Goal: Task Accomplishment & Management: Use online tool/utility

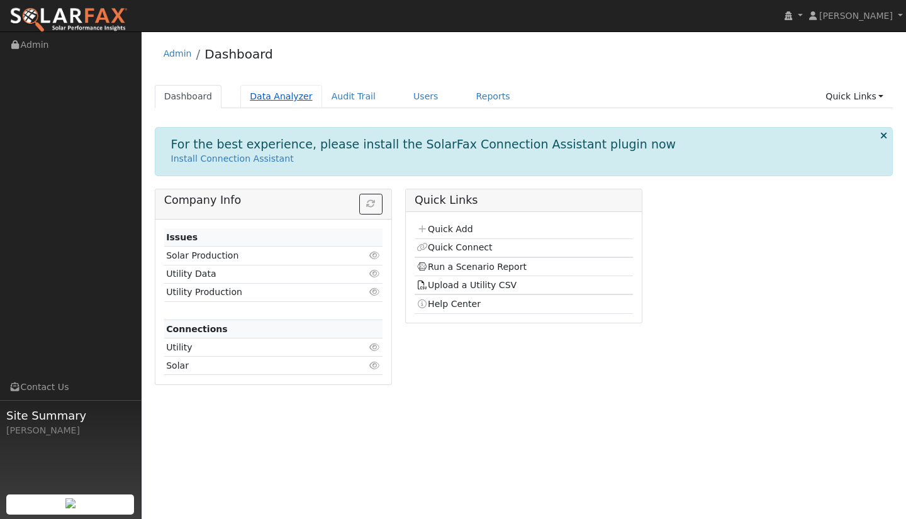
click at [268, 92] on link "Data Analyzer" at bounding box center [281, 96] width 82 height 23
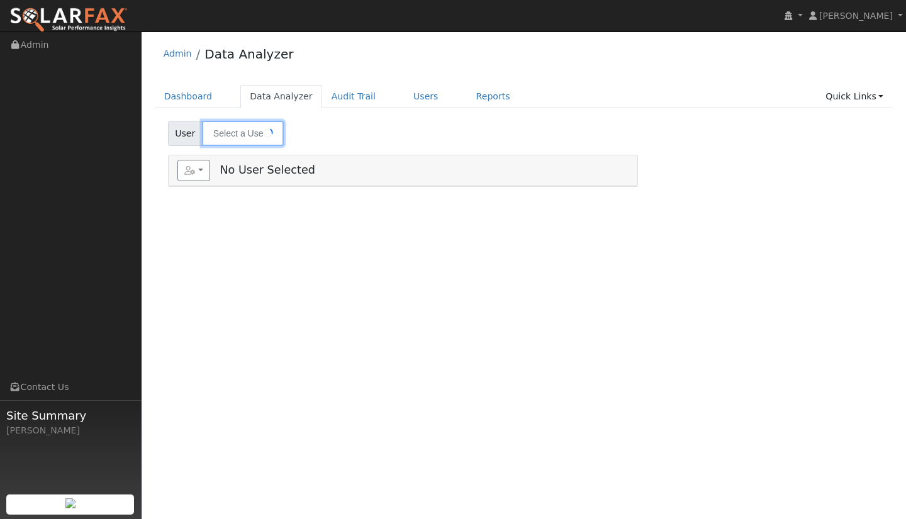
type input "[PERSON_NAME]"
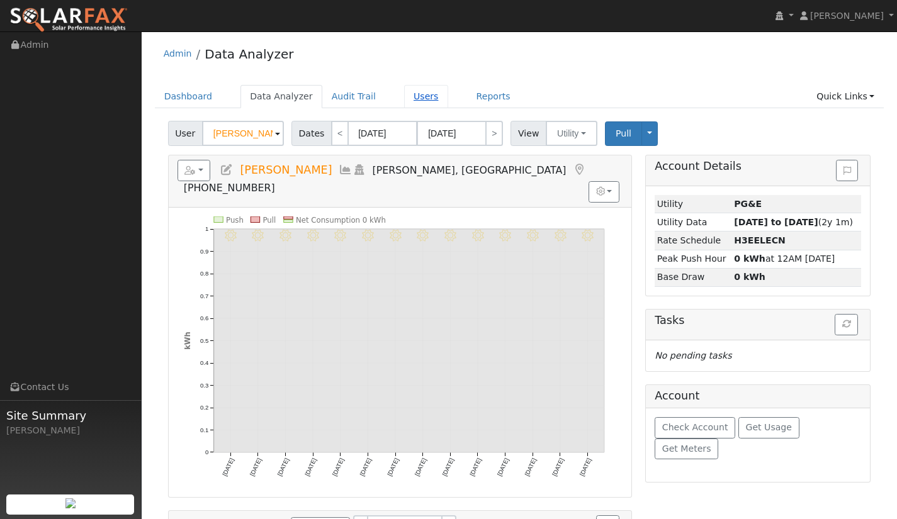
click at [404, 99] on link "Users" at bounding box center [426, 96] width 44 height 23
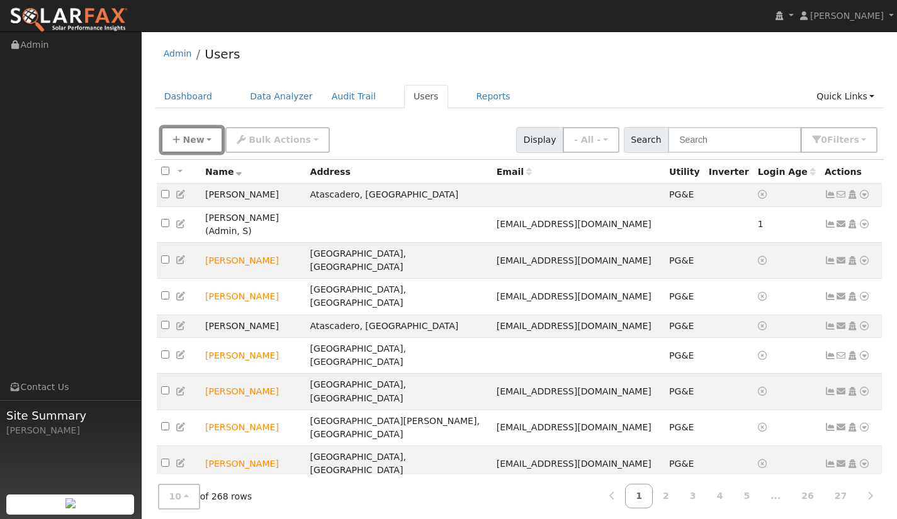
click at [172, 142] on button "New" at bounding box center [192, 140] width 62 height 26
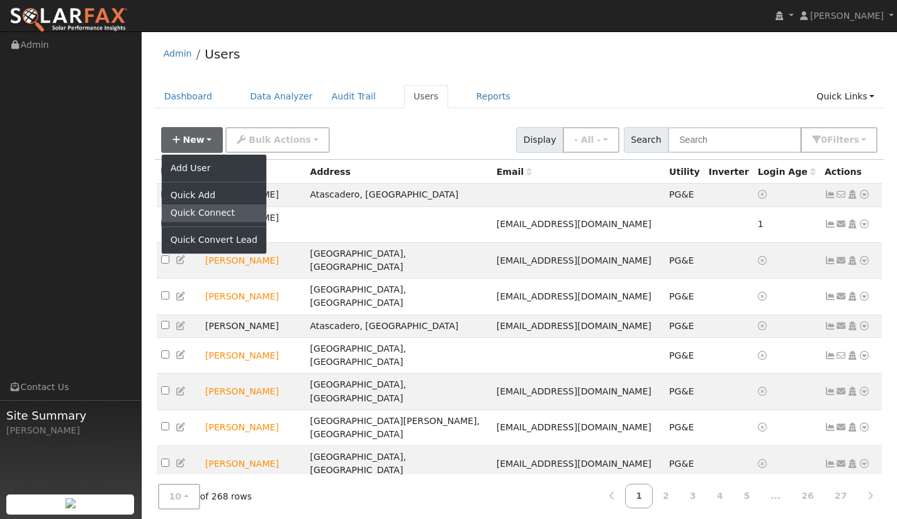
click at [220, 217] on link "Quick Connect" at bounding box center [214, 214] width 104 height 18
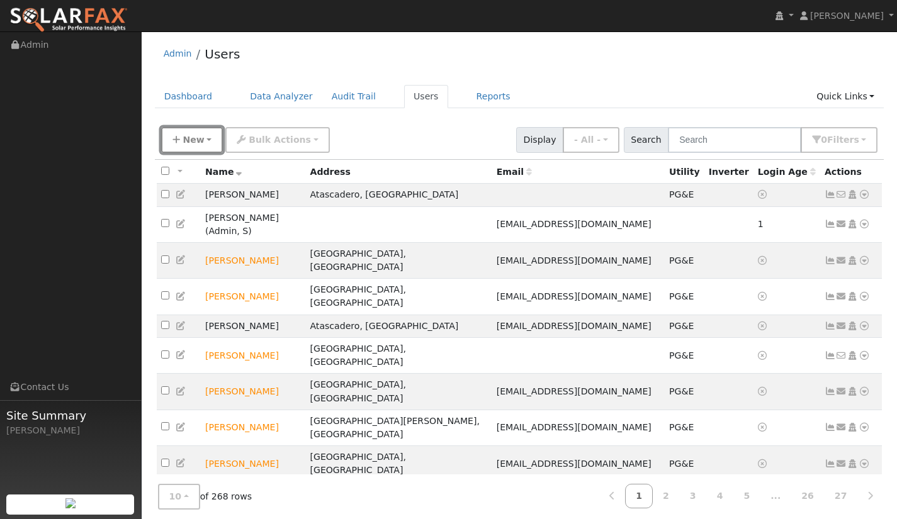
click at [208, 145] on button "New" at bounding box center [192, 140] width 62 height 26
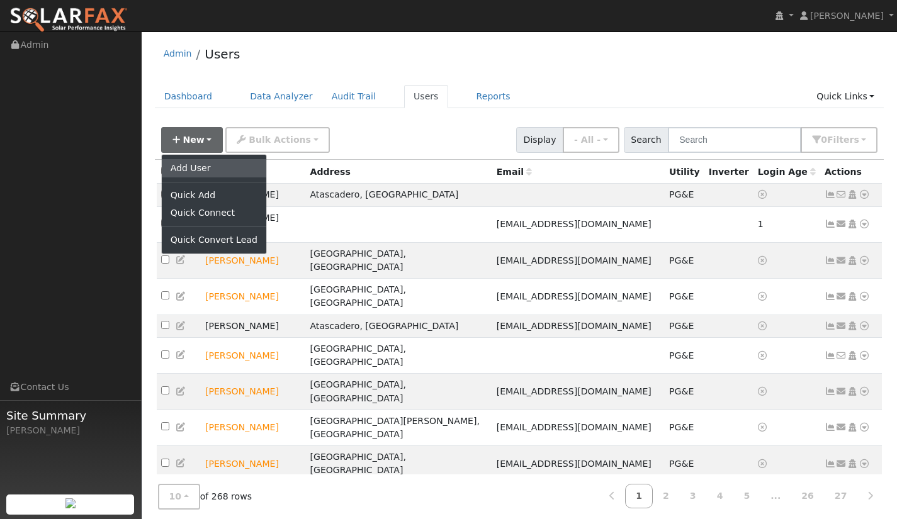
click at [206, 165] on link "Add User" at bounding box center [214, 168] width 104 height 18
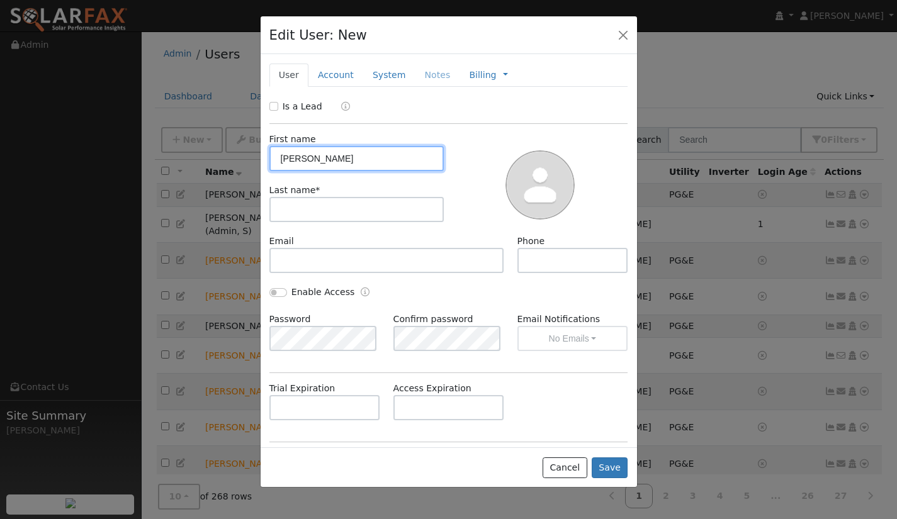
type input "Nicholas"
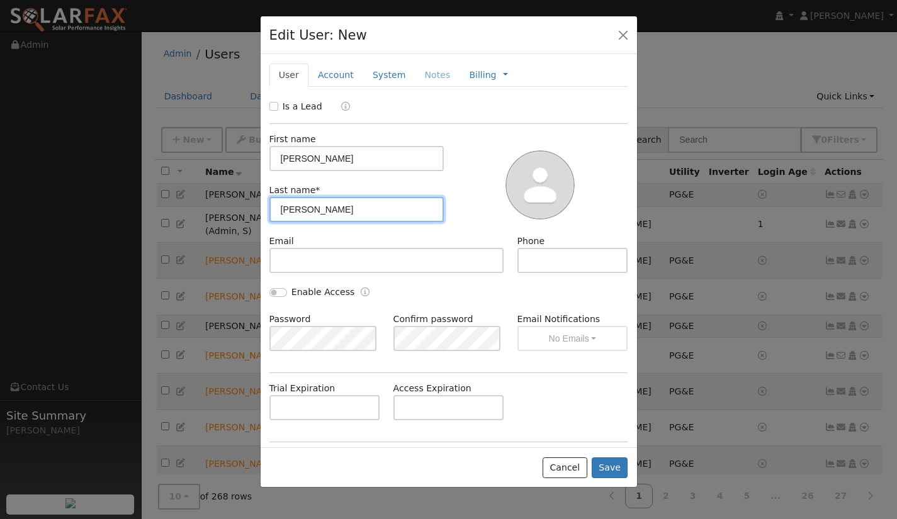
type input "Aronsen"
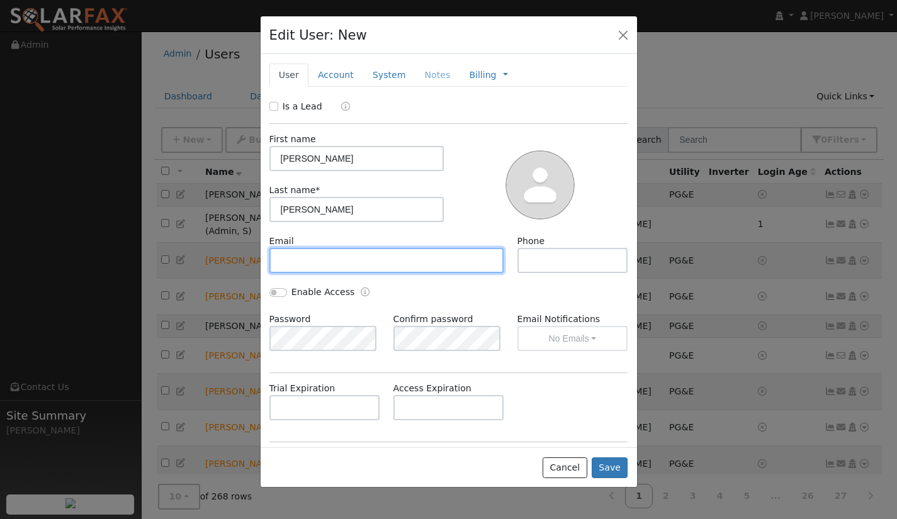
click at [326, 259] on input "text" at bounding box center [386, 260] width 235 height 25
paste input "[EMAIL_ADDRESS][DOMAIN_NAME]"
type input "[EMAIL_ADDRESS][DOMAIN_NAME]"
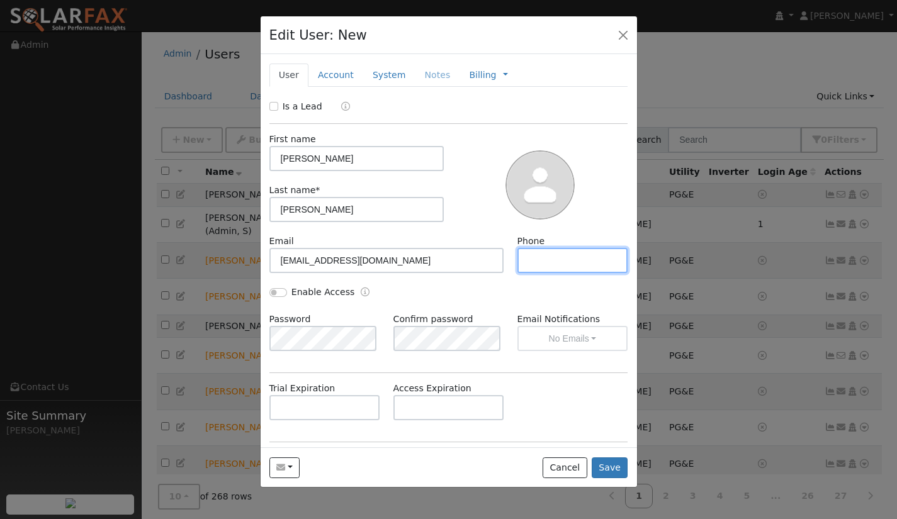
click at [568, 266] on input "text" at bounding box center [572, 260] width 111 height 25
type input "8057481126"
click at [473, 290] on div "Enable Access" at bounding box center [448, 299] width 372 height 27
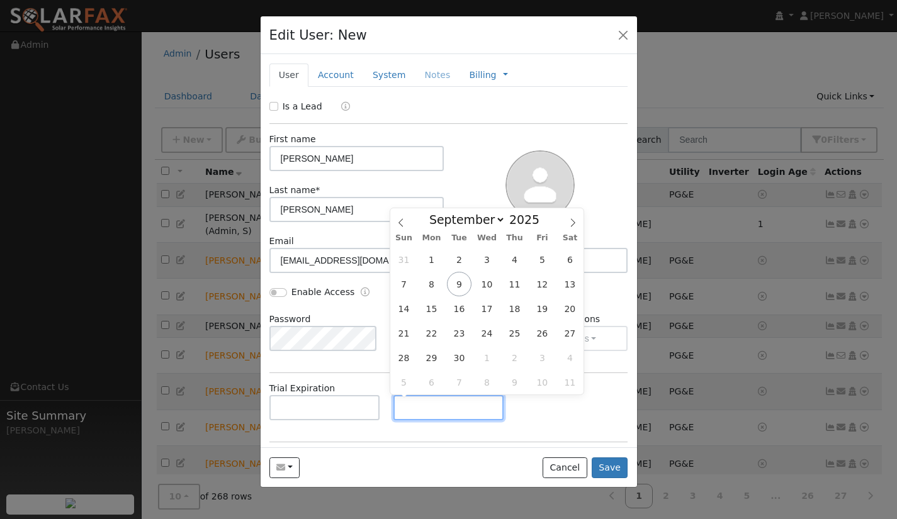
click at [447, 410] on input "text" at bounding box center [448, 407] width 111 height 25
click at [534, 317] on span "19" at bounding box center [542, 308] width 25 height 25
type input "09/19/2025"
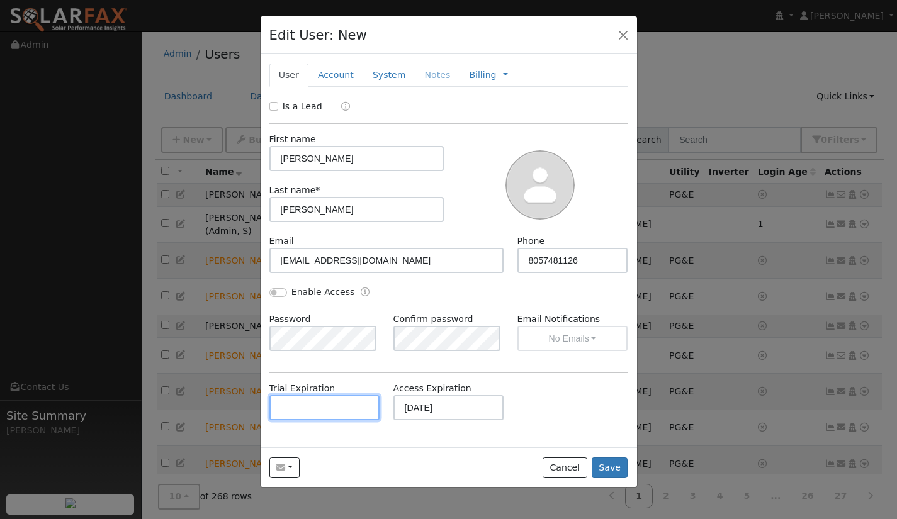
click at [331, 412] on input "text" at bounding box center [324, 407] width 111 height 25
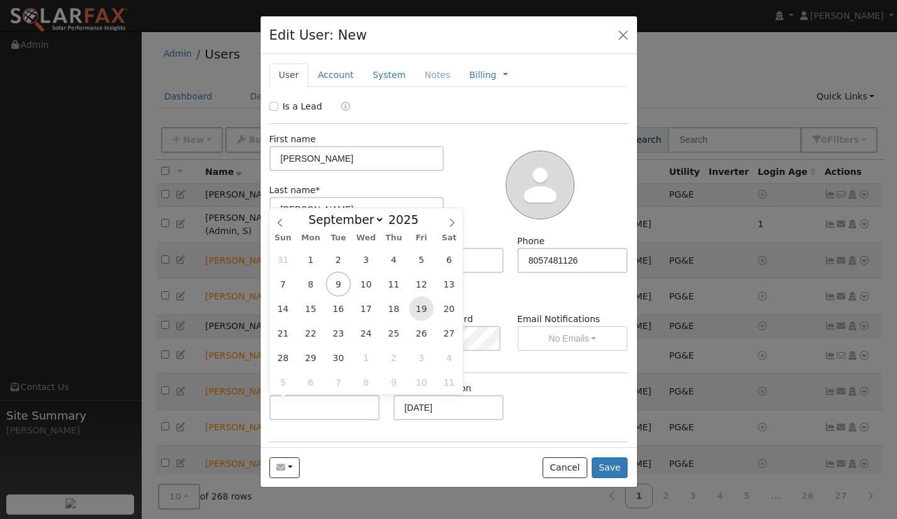
click at [415, 306] on span "19" at bounding box center [421, 308] width 25 height 25
type input "09/19/2025"
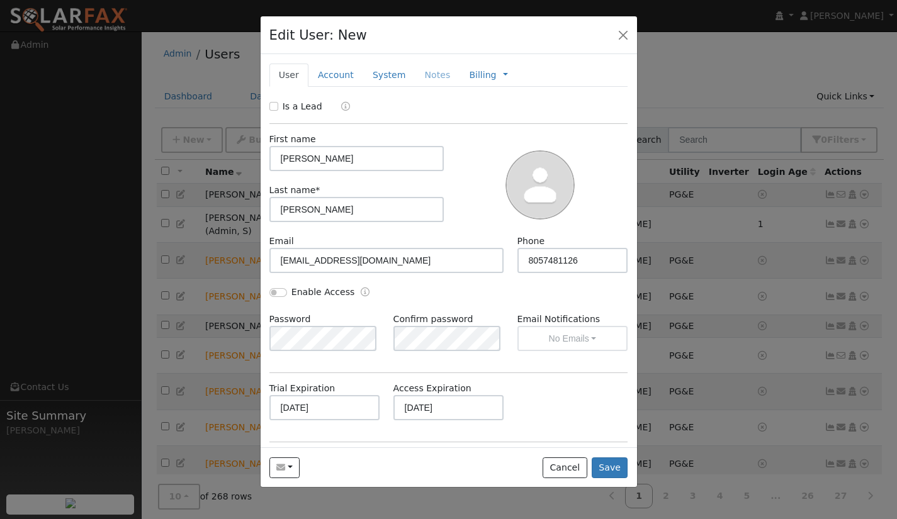
click at [556, 408] on div "Trial Expiration 09/19/2025 Access Expiration 09/19/2025" at bounding box center [448, 407] width 372 height 51
click at [337, 76] on link "Account" at bounding box center [335, 75] width 55 height 23
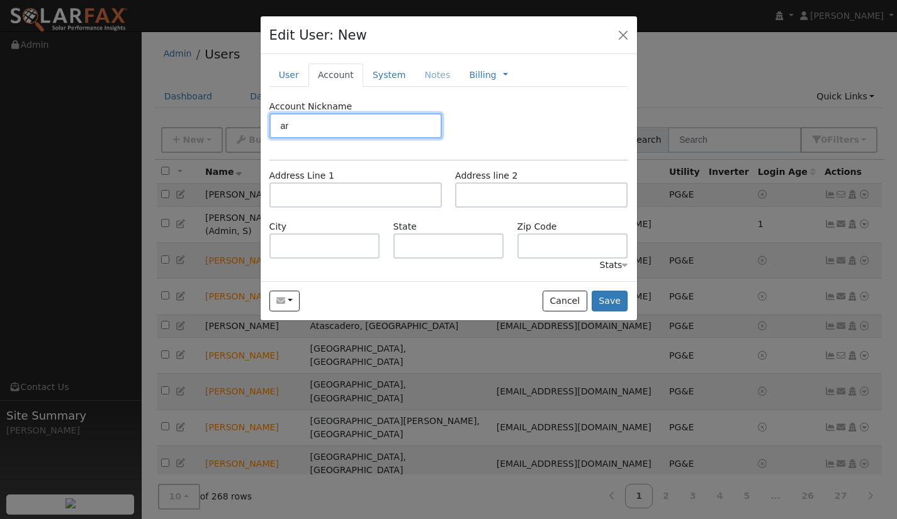
type input "a"
type input "[PERSON_NAME] PG&E"
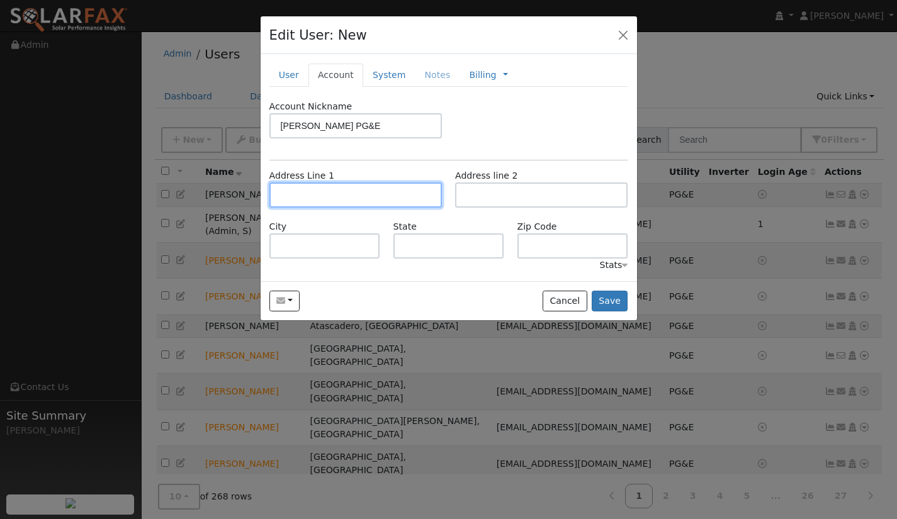
click at [330, 196] on input "text" at bounding box center [355, 194] width 172 height 25
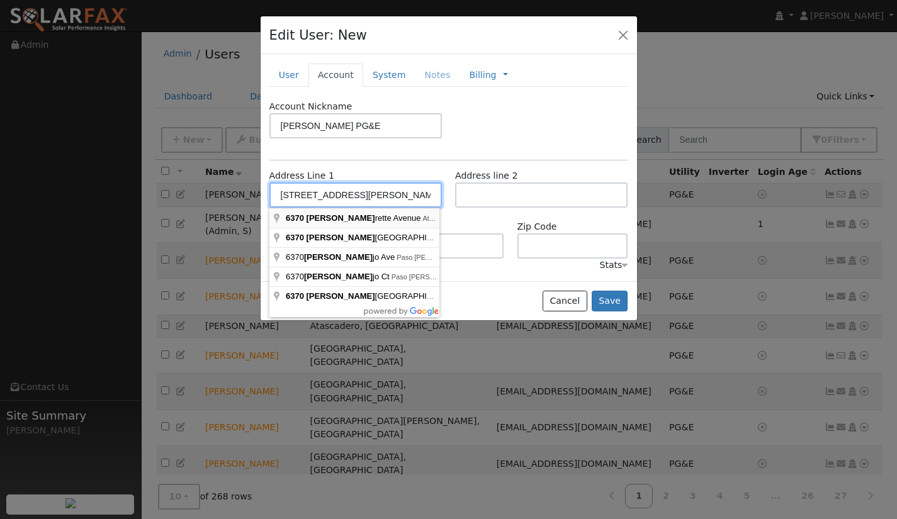
type input "[STREET_ADDRESS][PERSON_NAME]"
type input "Atascadero"
type input "CA"
type input "93422"
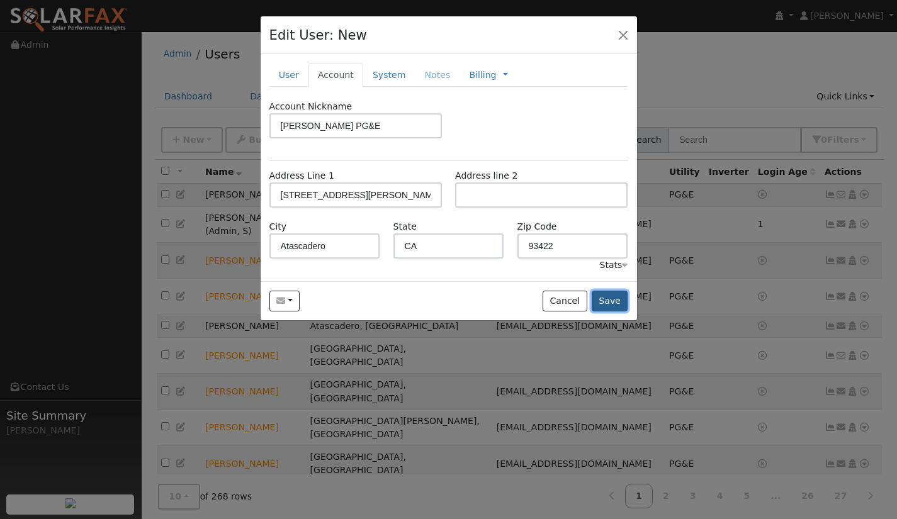
click at [623, 304] on button "Save" at bounding box center [609, 301] width 36 height 21
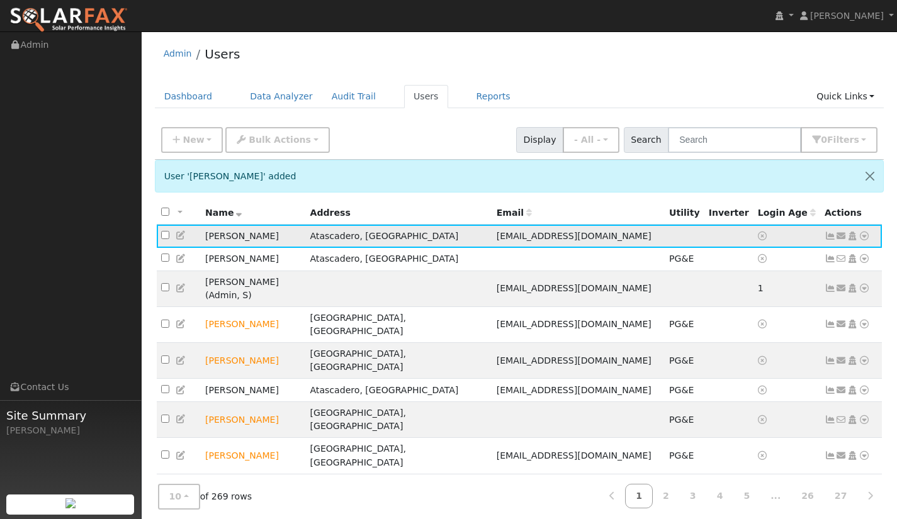
click at [184, 235] on icon at bounding box center [181, 235] width 11 height 9
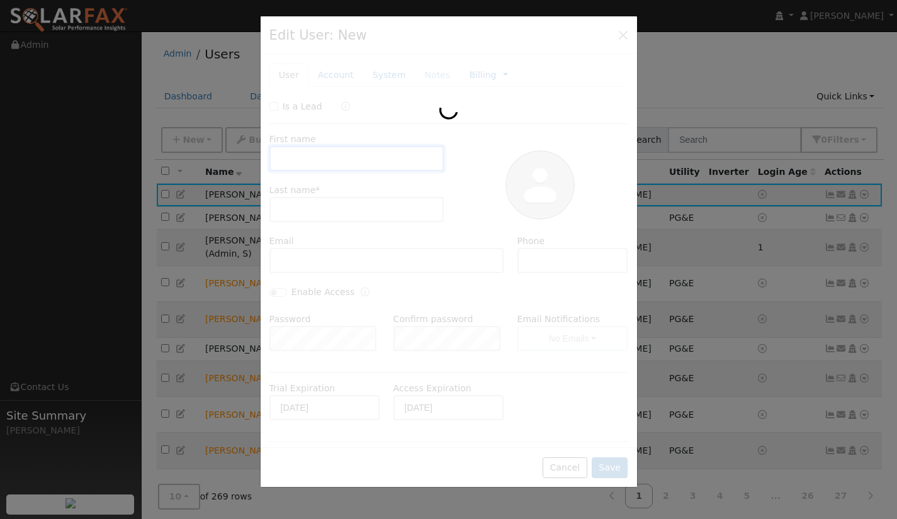
type input "Nicholas"
type input "Aronsen"
type input "aronsenconstruction@gmail.com"
type input "8057481126"
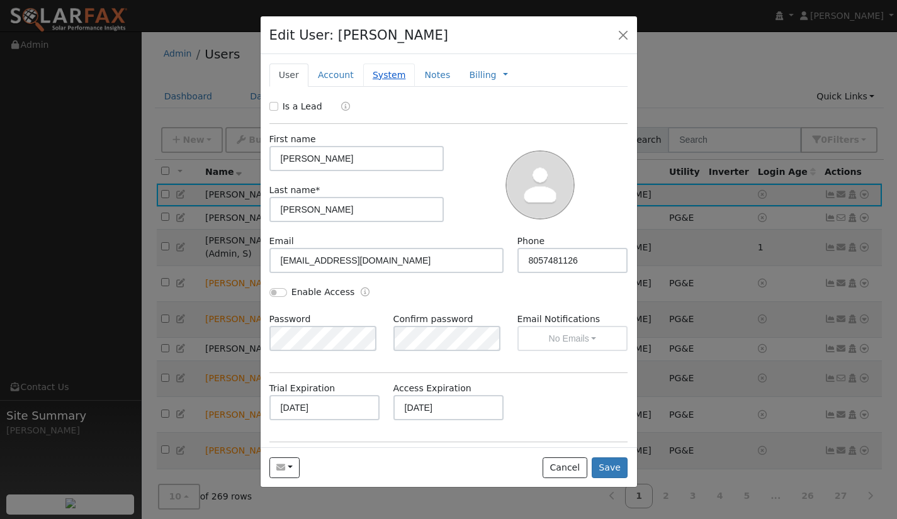
click at [386, 73] on link "System" at bounding box center [389, 75] width 52 height 23
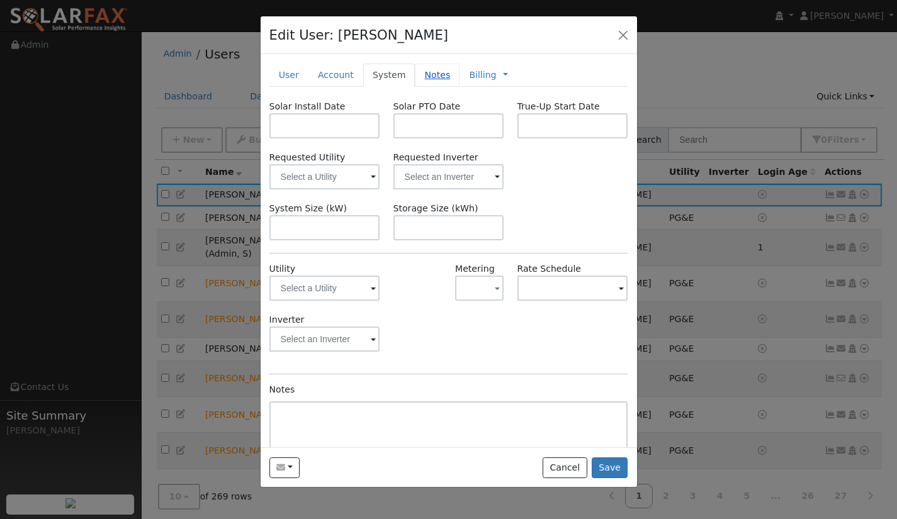
click at [425, 77] on link "Notes" at bounding box center [437, 75] width 45 height 23
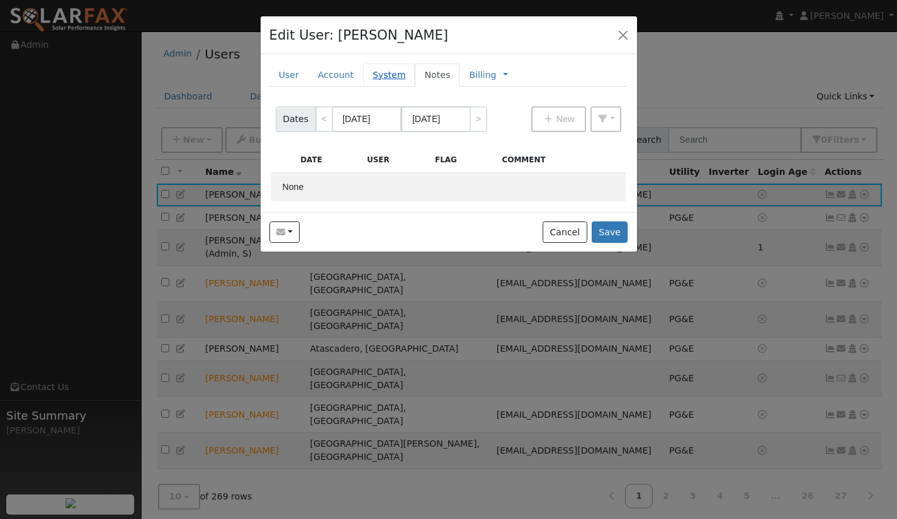
click at [373, 81] on link "System" at bounding box center [389, 75] width 52 height 23
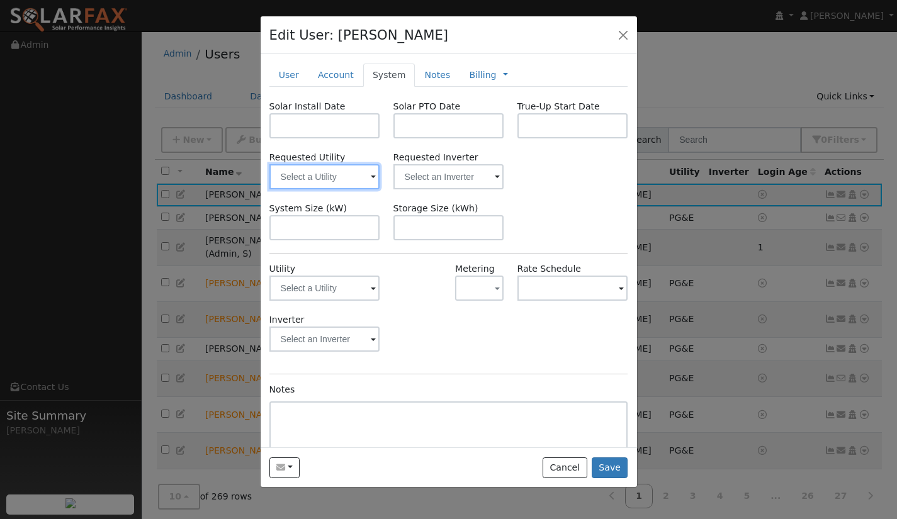
click at [373, 181] on input "text" at bounding box center [324, 176] width 111 height 25
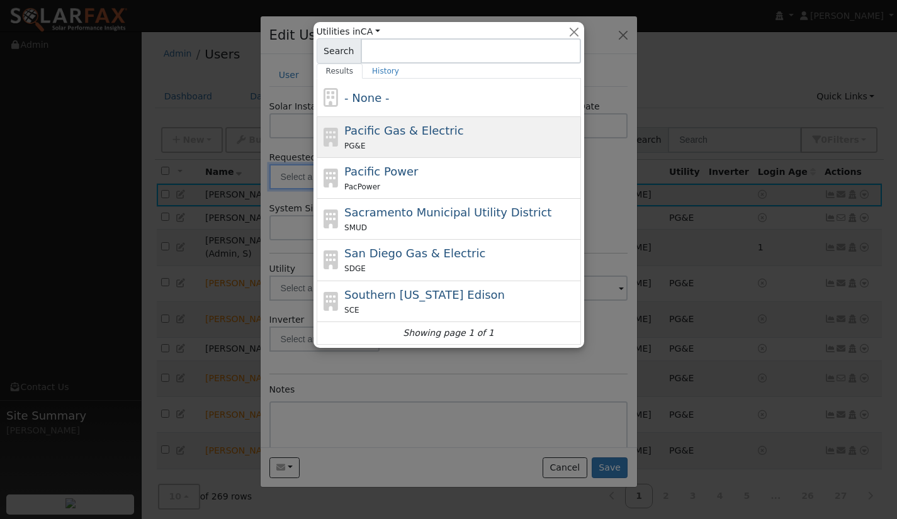
click at [395, 129] on span "Pacific Gas & Electric" at bounding box center [403, 130] width 119 height 13
type input "Pacific Gas & Electric"
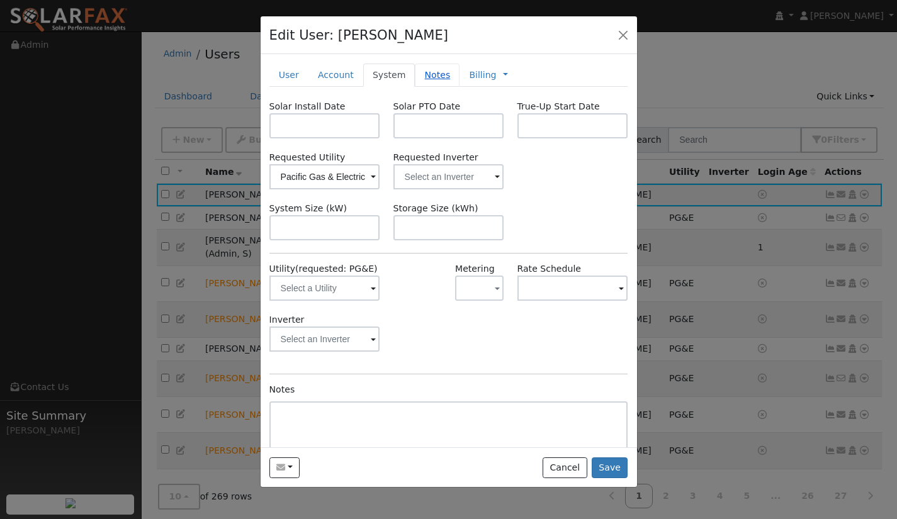
click at [427, 76] on link "Notes" at bounding box center [437, 75] width 45 height 23
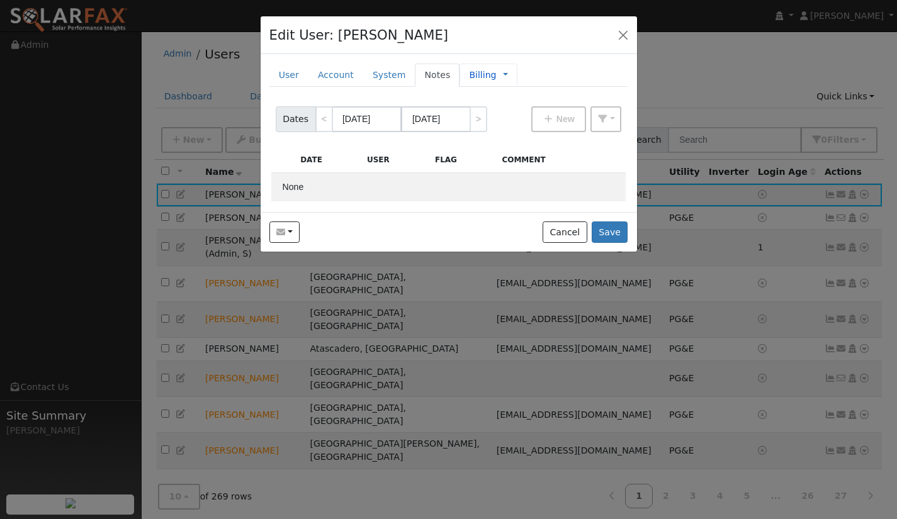
click at [469, 74] on link "Billing" at bounding box center [482, 75] width 27 height 13
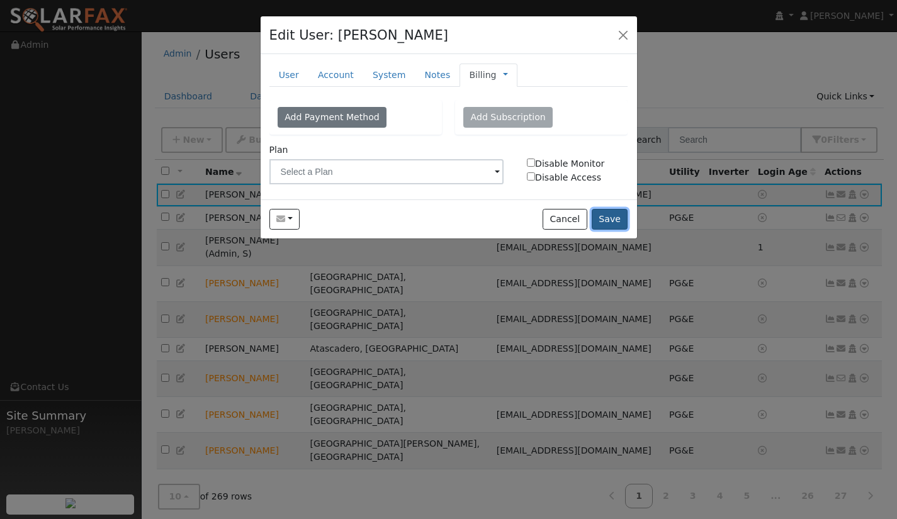
click at [604, 222] on button "Save" at bounding box center [609, 219] width 36 height 21
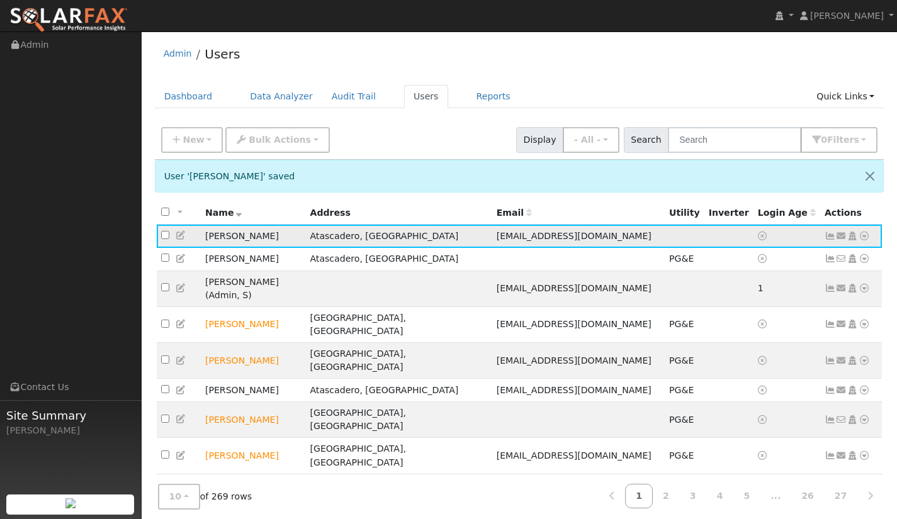
click at [865, 237] on icon at bounding box center [863, 236] width 11 height 9
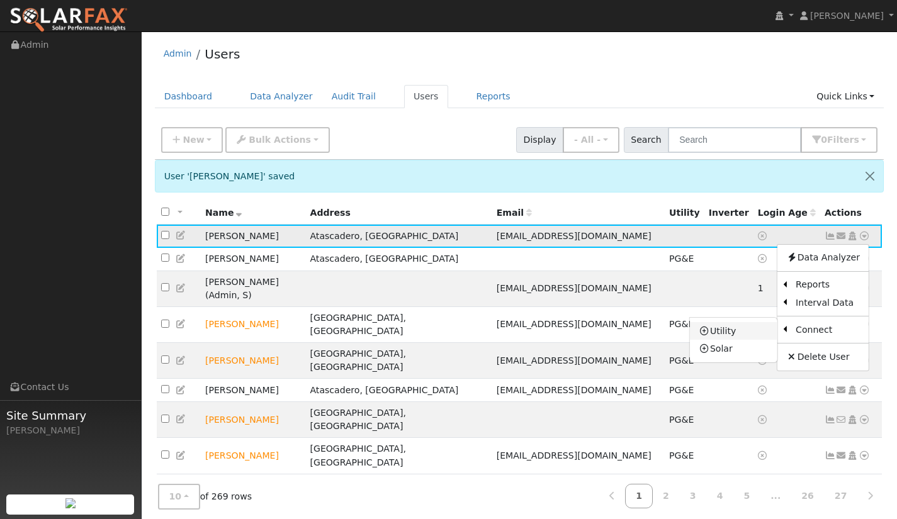
click at [733, 332] on link "Utility" at bounding box center [733, 331] width 87 height 18
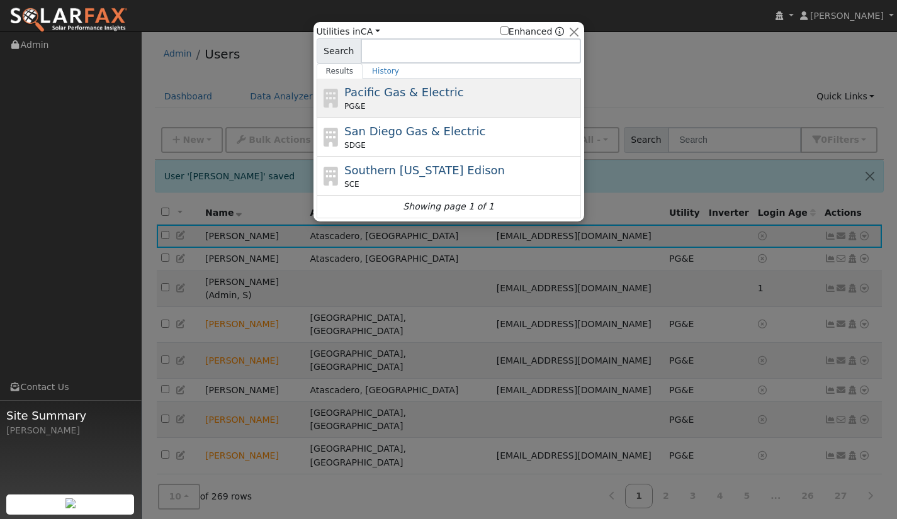
click at [395, 94] on span "Pacific Gas & Electric" at bounding box center [403, 92] width 119 height 13
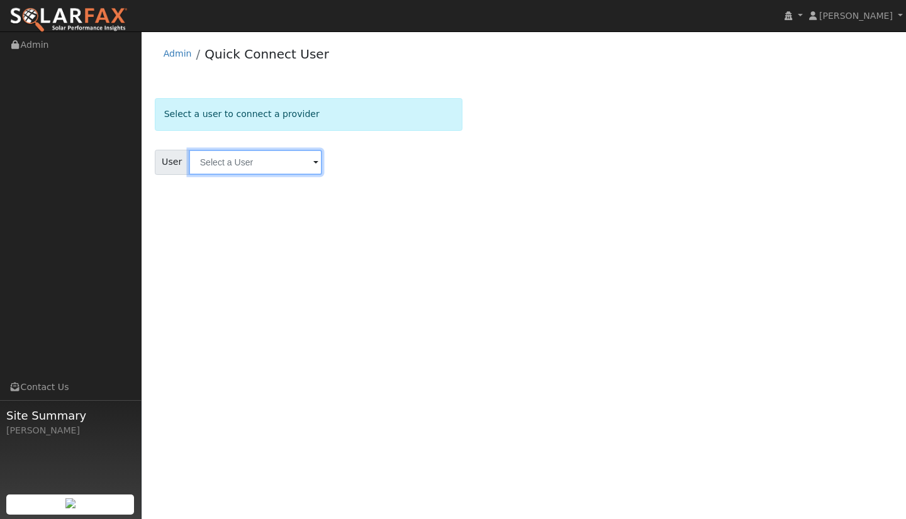
click at [297, 158] on input "text" at bounding box center [255, 162] width 133 height 25
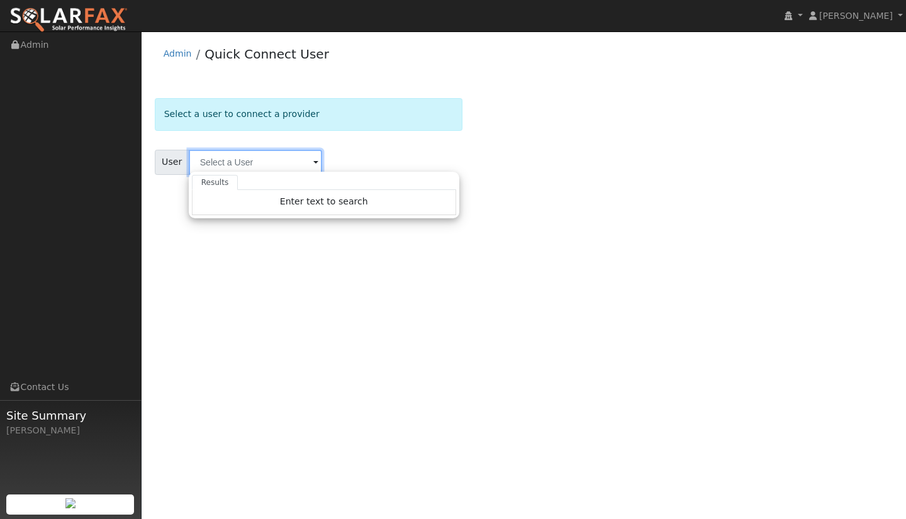
click at [305, 162] on input "text" at bounding box center [255, 162] width 133 height 25
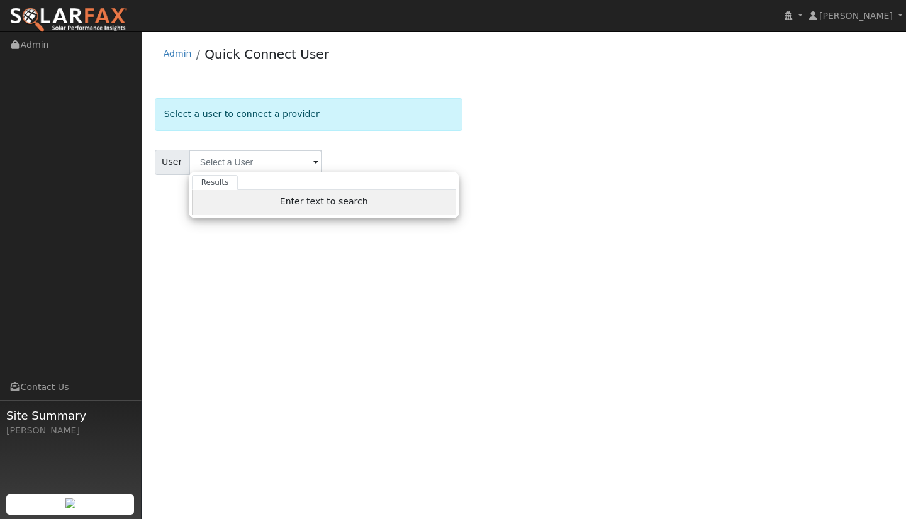
click at [313, 205] on span "Enter text to search" at bounding box center [324, 201] width 88 height 10
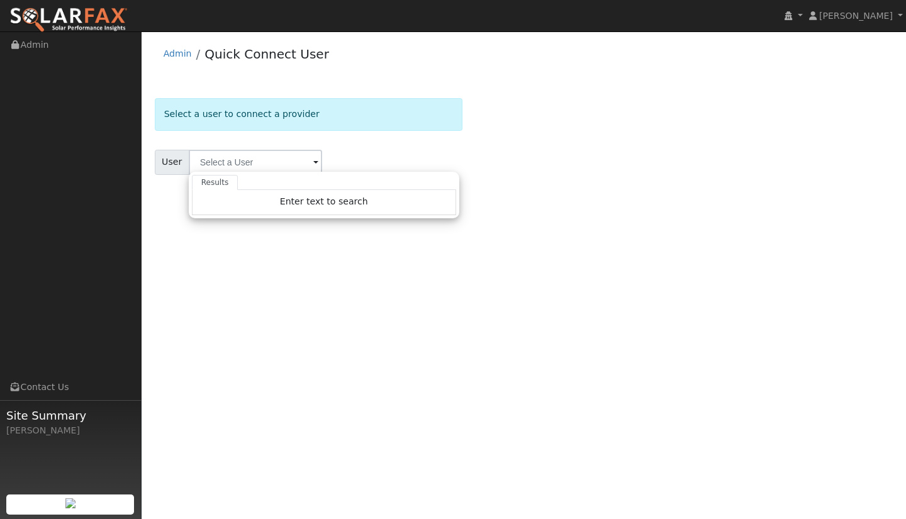
click at [400, 154] on div "User Results Enter text to search Enter text to search No history" at bounding box center [309, 162] width 308 height 25
click at [313, 158] on span at bounding box center [315, 163] width 5 height 14
drag, startPoint x: 311, startPoint y: 159, endPoint x: 323, endPoint y: 152, distance: 13.8
click at [313, 159] on span at bounding box center [315, 163] width 5 height 14
drag, startPoint x: 459, startPoint y: 147, endPoint x: 438, endPoint y: 150, distance: 20.9
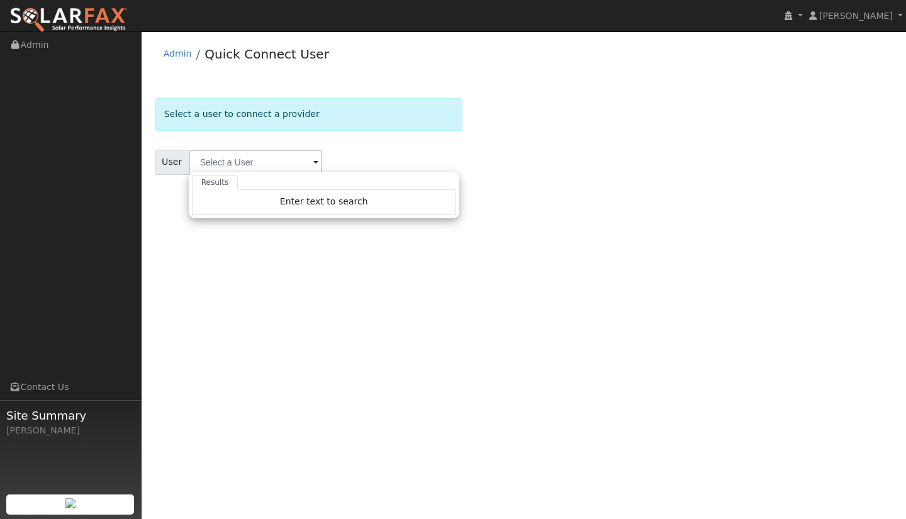
click at [458, 148] on form "Select a user to connect a provider User Results Enter text to search Enter tex…" at bounding box center [309, 152] width 308 height 108
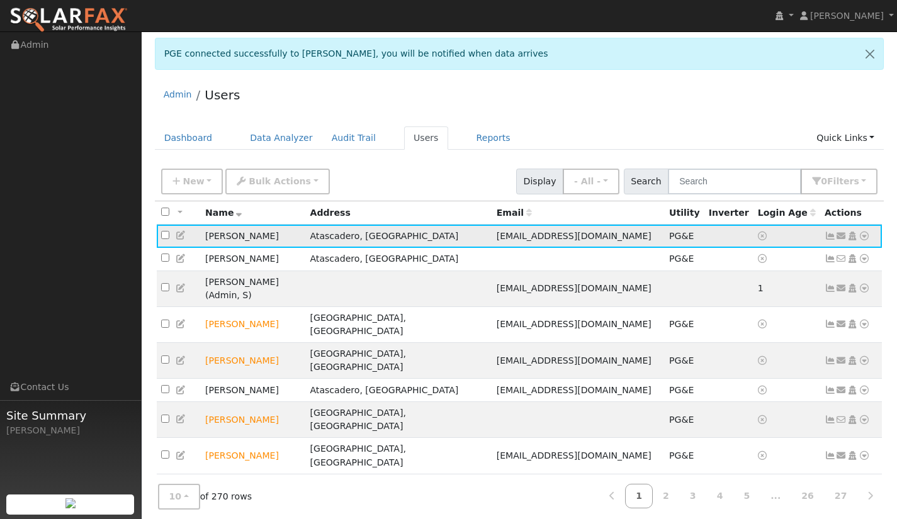
click at [832, 237] on icon at bounding box center [829, 236] width 11 height 9
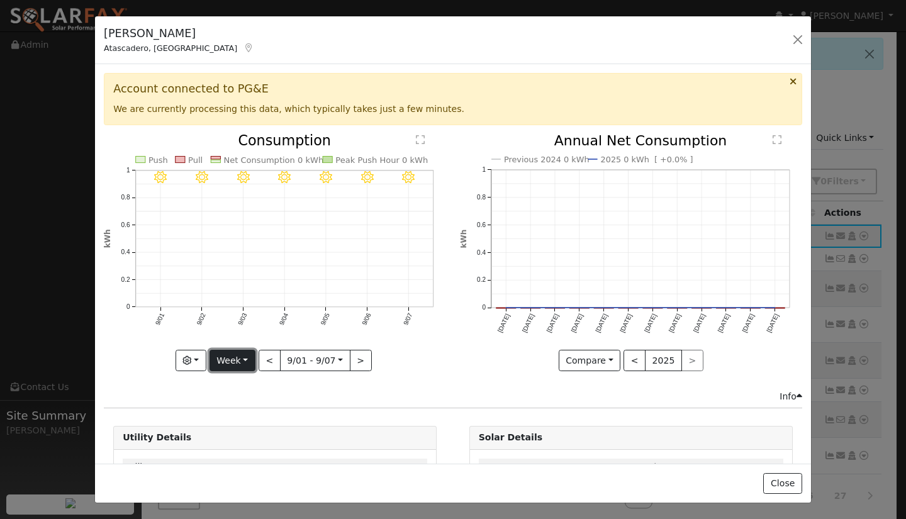
click at [240, 359] on button "Week" at bounding box center [233, 360] width 46 height 21
click at [244, 332] on link "Custom" at bounding box center [253, 335] width 87 height 18
select select "8"
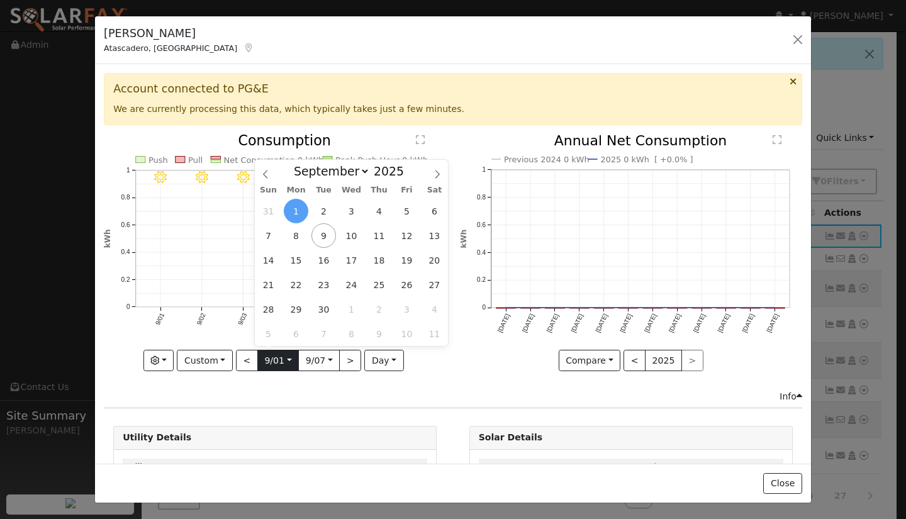
click at [287, 357] on input "[DATE]" at bounding box center [278, 360] width 40 height 20
click at [406, 177] on span at bounding box center [410, 174] width 9 height 7
type input "2023"
click at [406, 214] on span "1" at bounding box center [407, 211] width 25 height 25
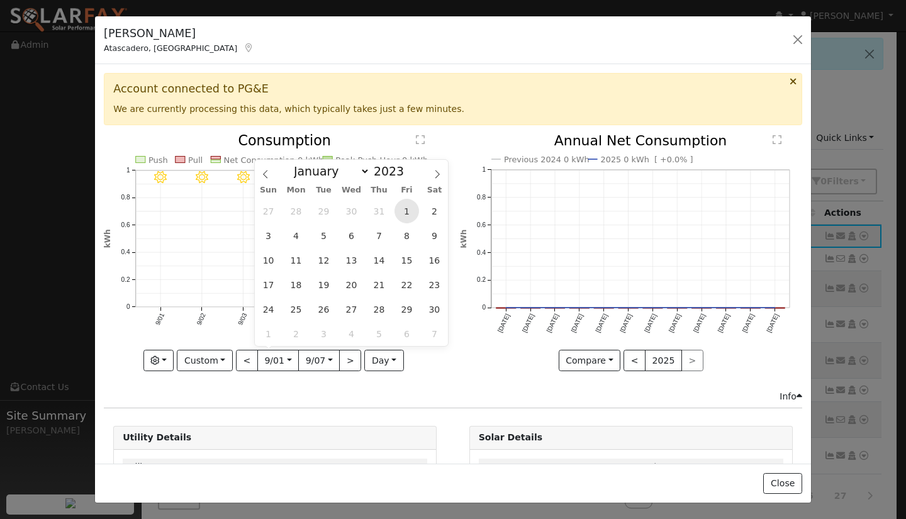
type input "[DATE]"
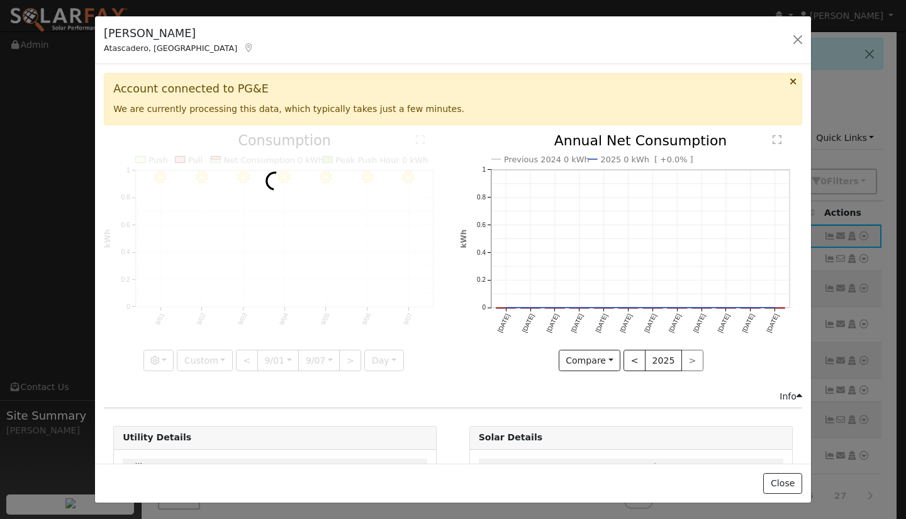
scroll to position [0, 9]
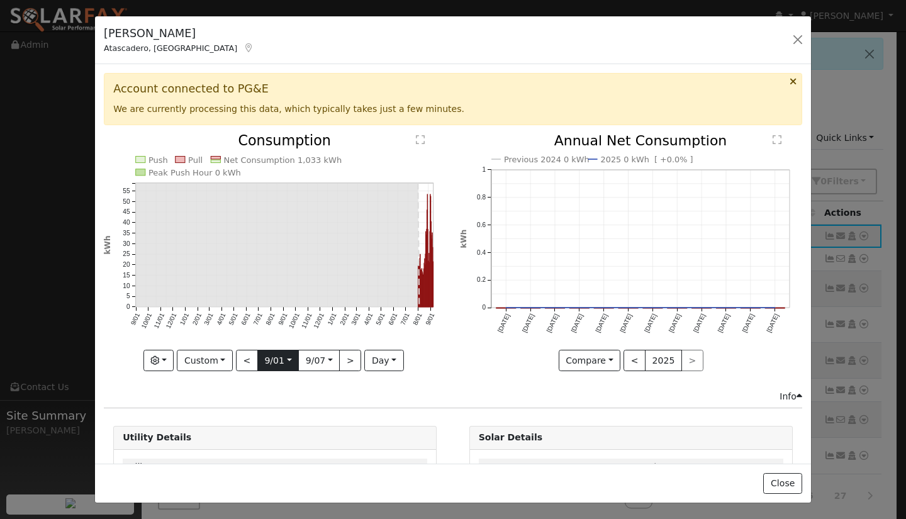
click at [285, 356] on input "[DATE]" at bounding box center [278, 360] width 40 height 20
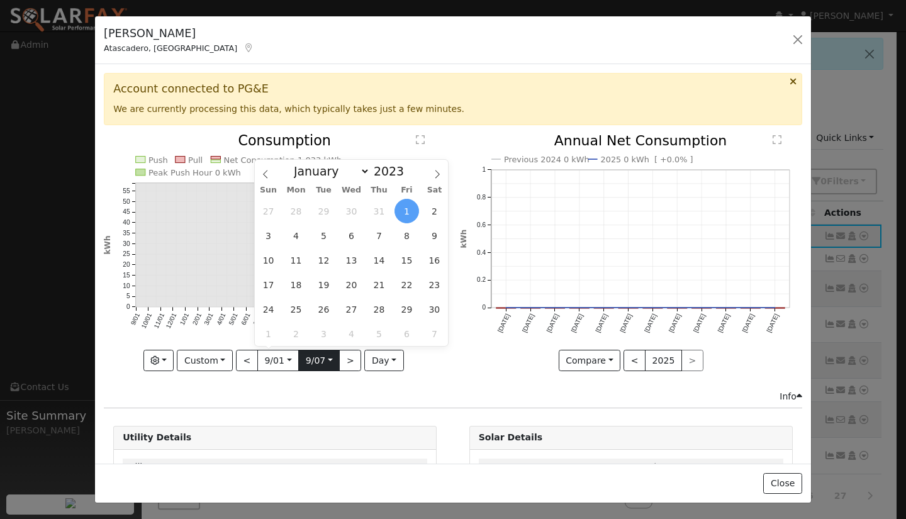
scroll to position [0, 0]
click at [329, 359] on input "[DATE]" at bounding box center [319, 360] width 40 height 20
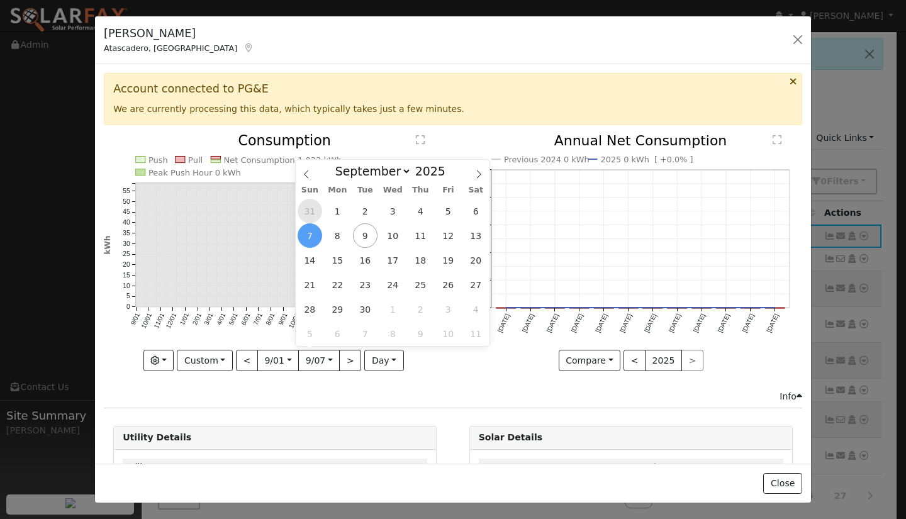
click at [308, 208] on span "31" at bounding box center [310, 211] width 25 height 25
type input "2025-08-31"
click at [435, 376] on div "Push Pull Net Consumption 1,408 kWh Peak Push Hour 0 kWh 9/01 10/01 11/01 12/01…" at bounding box center [276, 262] width 356 height 256
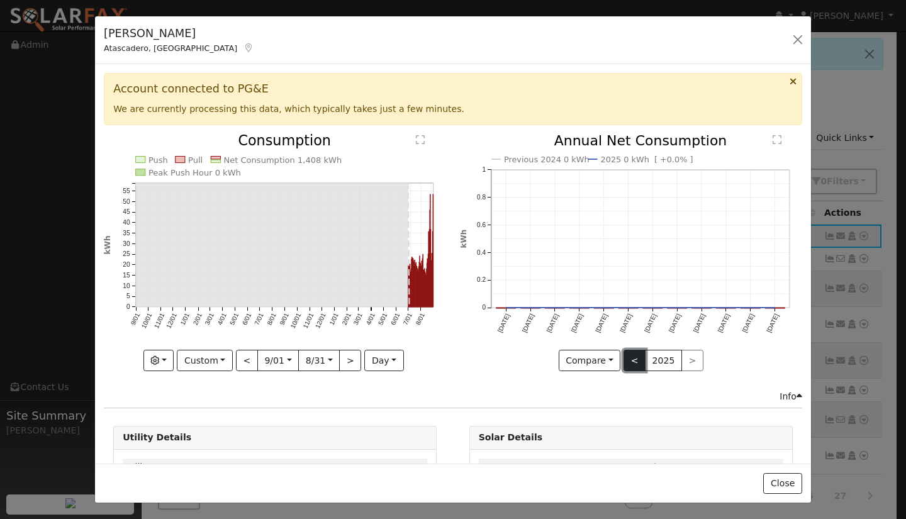
click at [624, 357] on button "<" at bounding box center [635, 360] width 22 height 21
click at [681, 359] on button ">" at bounding box center [692, 360] width 22 height 21
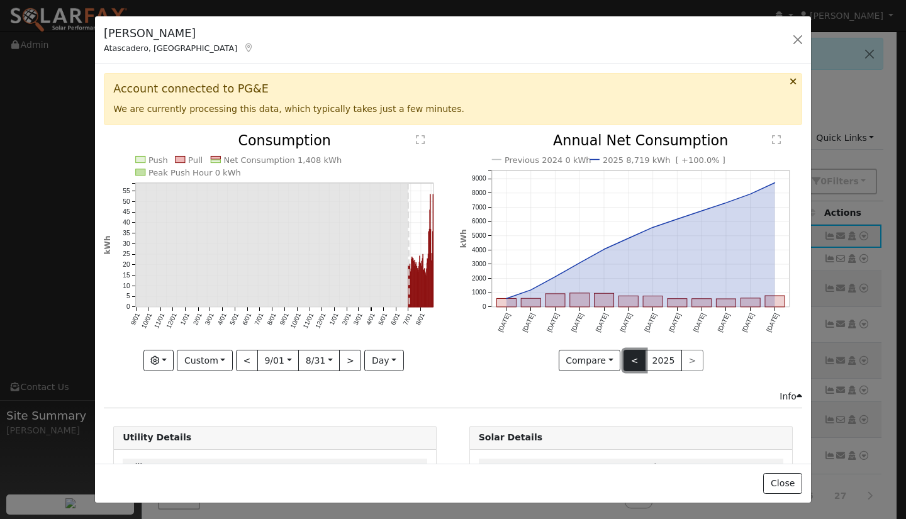
click at [624, 361] on button "<" at bounding box center [635, 360] width 22 height 21
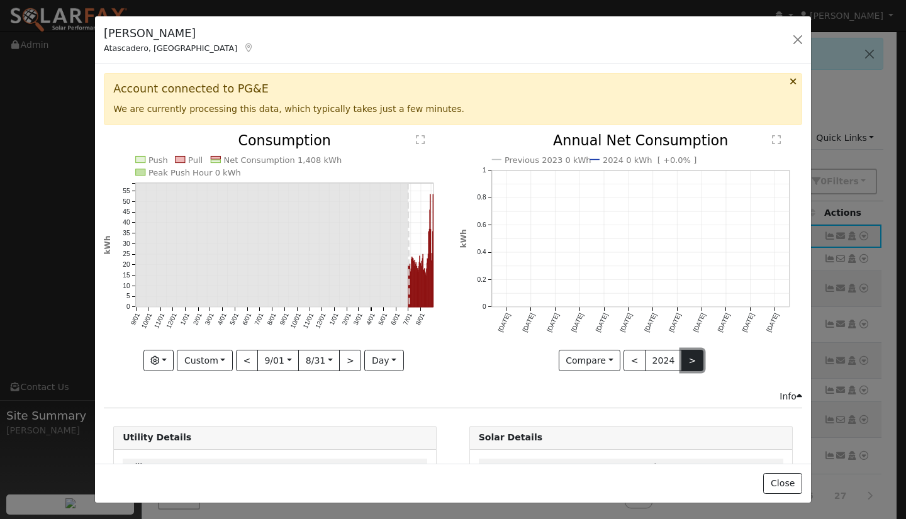
click at [685, 356] on button ">" at bounding box center [692, 360] width 22 height 21
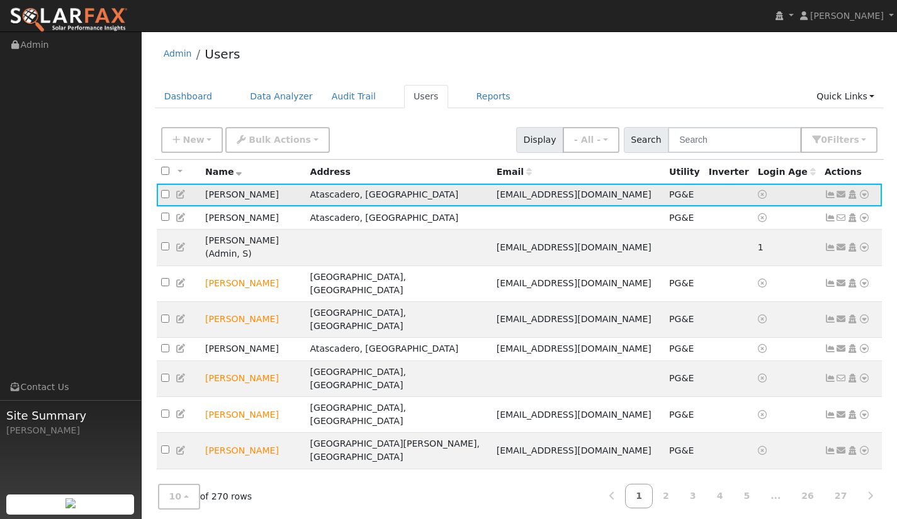
click at [829, 194] on icon at bounding box center [829, 194] width 11 height 9
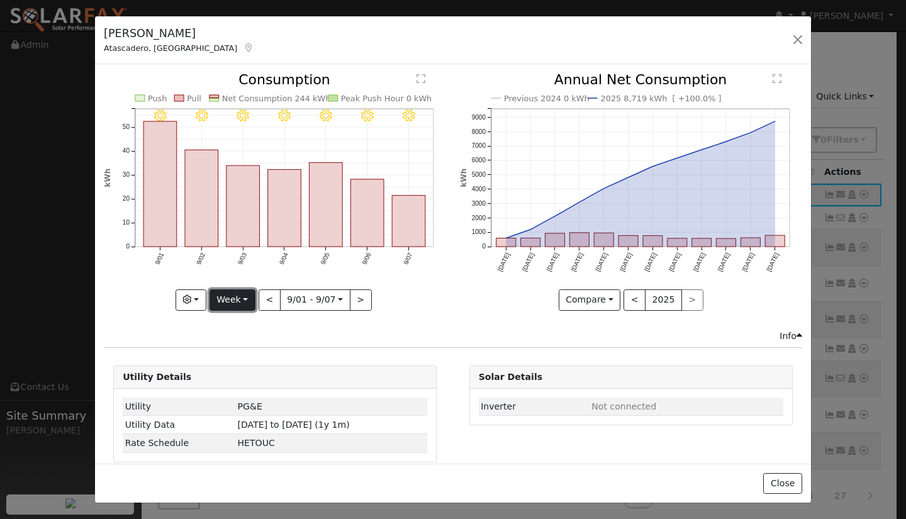
click at [245, 296] on button "Week" at bounding box center [233, 299] width 46 height 21
click at [251, 396] on link "Custom" at bounding box center [253, 397] width 87 height 18
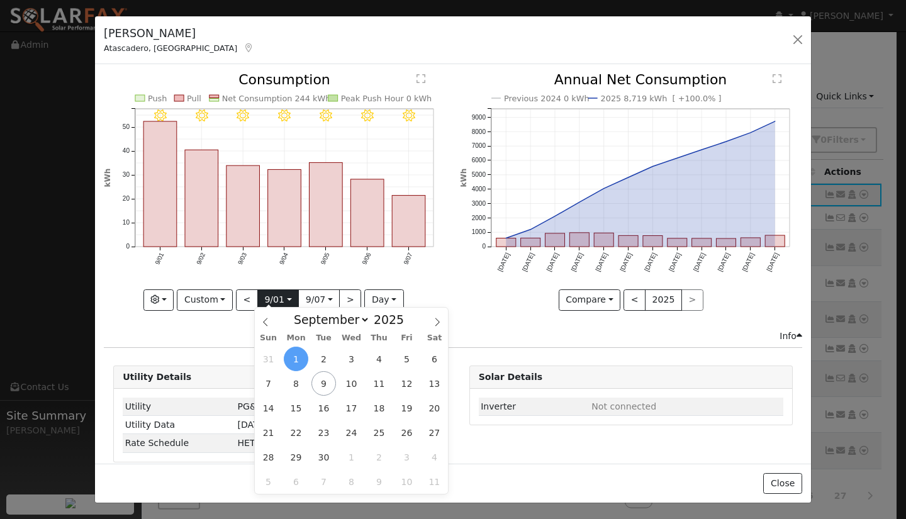
click at [271, 298] on input "2025-09-01" at bounding box center [278, 300] width 40 height 20
click at [406, 325] on span at bounding box center [410, 323] width 9 height 7
type input "2023"
click at [410, 359] on span "1" at bounding box center [407, 359] width 25 height 25
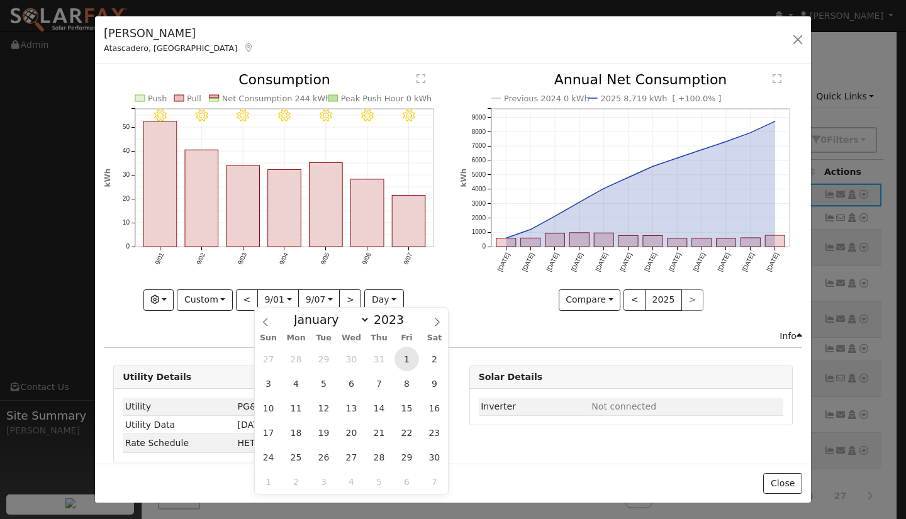
type input "2023-09-01"
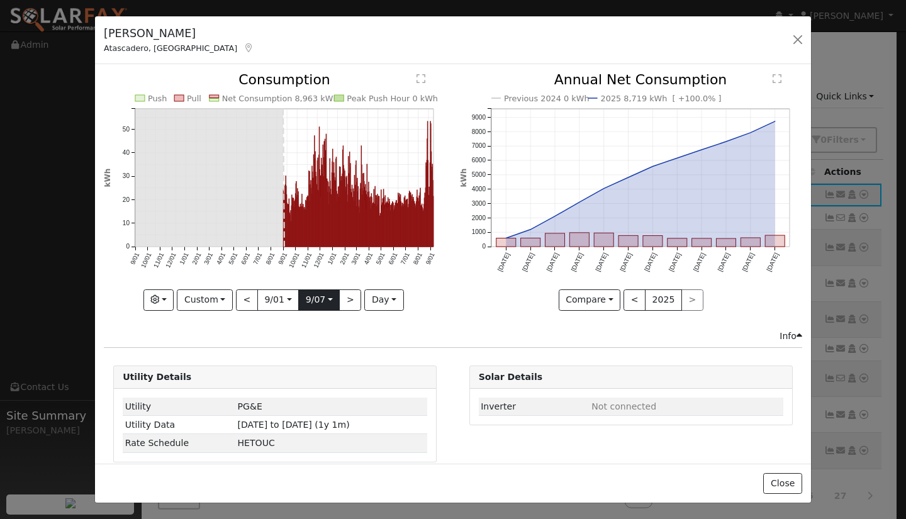
click at [327, 302] on input "2025-09-07" at bounding box center [319, 300] width 40 height 20
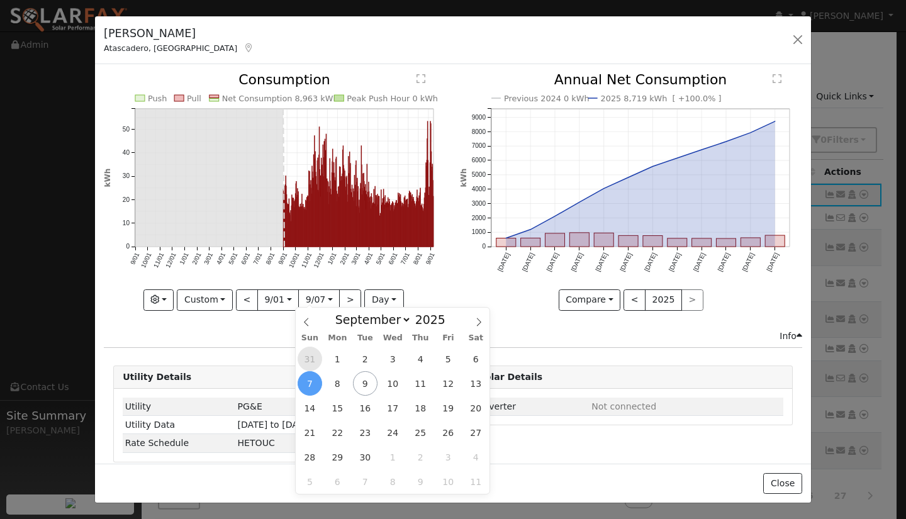
click at [316, 363] on span "31" at bounding box center [310, 359] width 25 height 25
type input "2025-08-31"
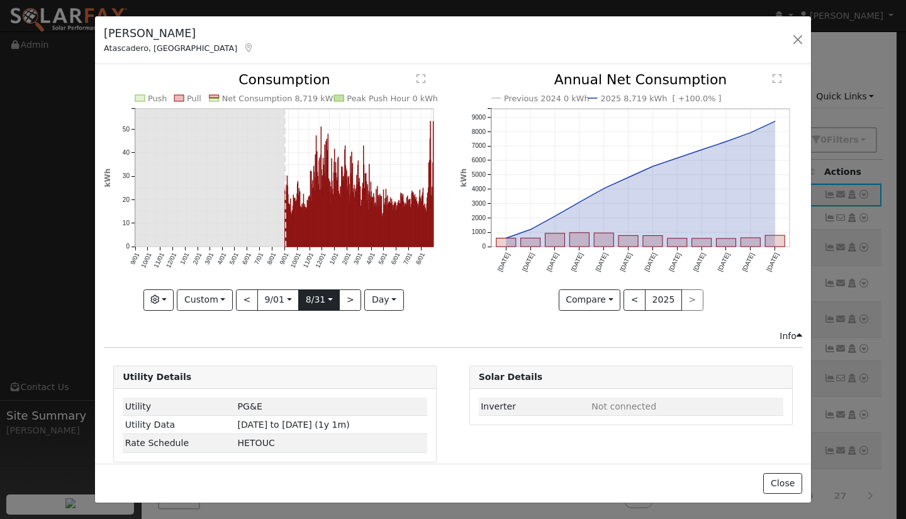
click at [333, 301] on input "2025-08-31" at bounding box center [319, 300] width 40 height 20
click at [460, 283] on icon "Previous 2024 0 kWh 2025 8,719 kWh [ +100.0% ] Sep '24 Oct '24 Nov '24 Dec '24 …" at bounding box center [631, 188] width 342 height 230
click at [633, 294] on button "<" at bounding box center [635, 299] width 22 height 21
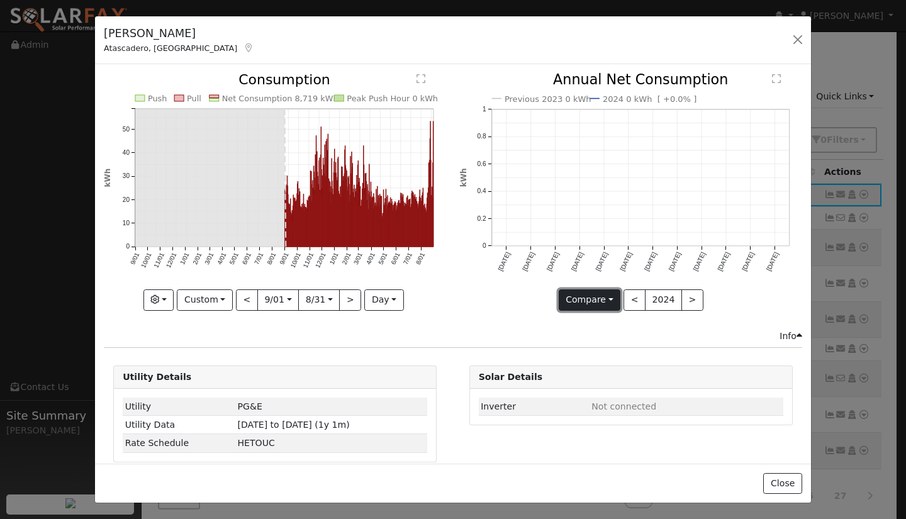
click at [600, 304] on button "Compare" at bounding box center [590, 299] width 62 height 21
click at [591, 343] on link "Current Year" at bounding box center [608, 344] width 98 height 18
click at [602, 300] on button "Current" at bounding box center [589, 299] width 55 height 21
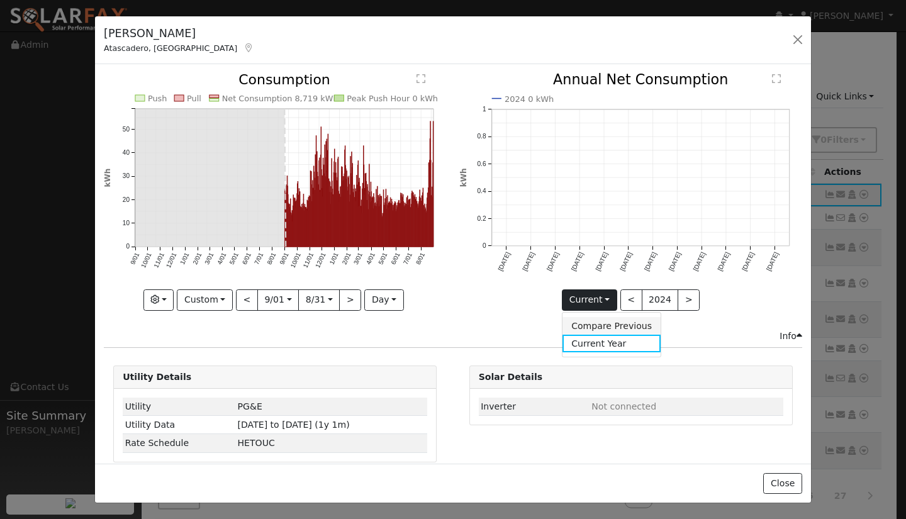
click at [598, 325] on link "Compare Previous" at bounding box center [612, 326] width 98 height 18
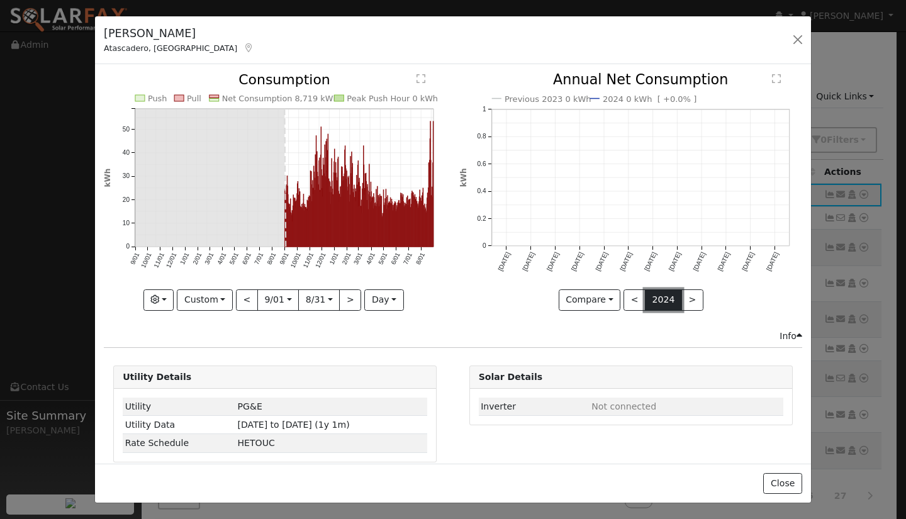
click at [670, 294] on button "2024" at bounding box center [663, 299] width 37 height 21
click at [683, 294] on button ">" at bounding box center [692, 299] width 22 height 21
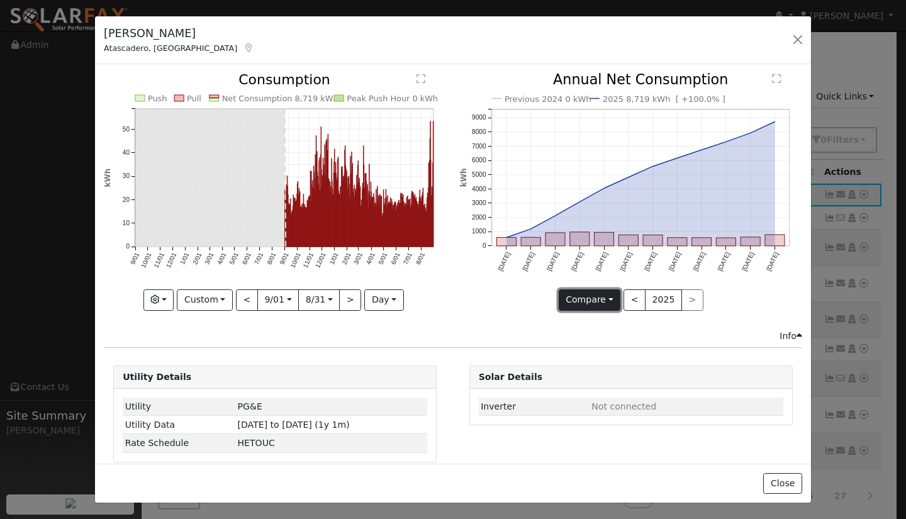
click at [602, 301] on button "Compare" at bounding box center [590, 299] width 62 height 21
click at [606, 337] on link "Current Year" at bounding box center [608, 344] width 98 height 18
click at [164, 299] on button "button" at bounding box center [158, 299] width 31 height 21
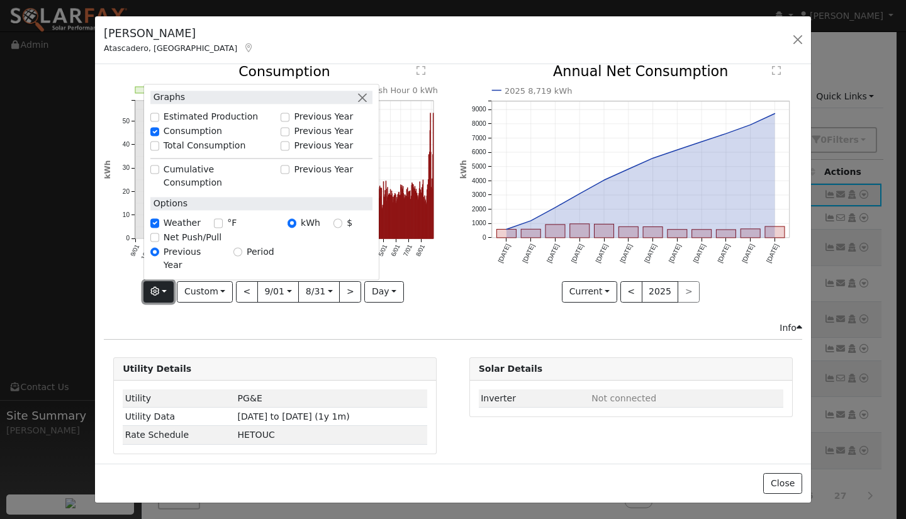
scroll to position [13, 0]
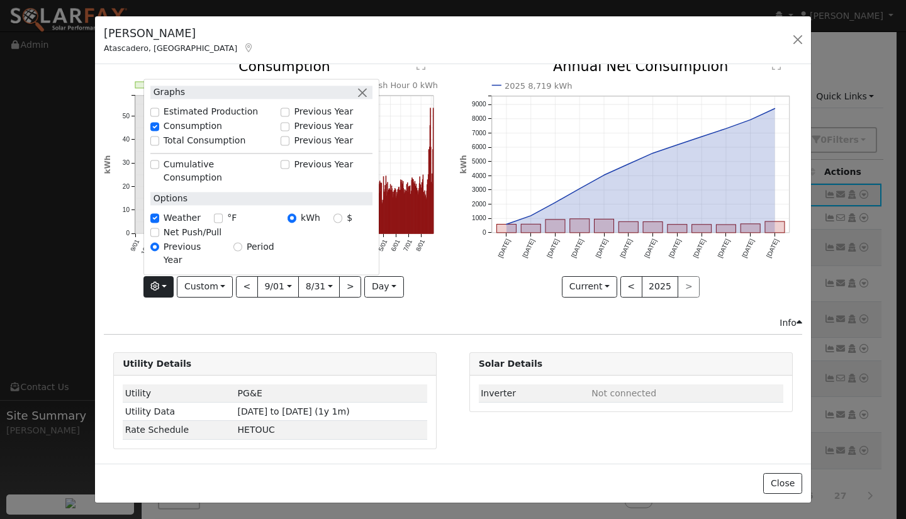
click at [472, 308] on div "2025 8,719 kWh Sep '24 Oct '24 Nov '24 Dec '24 Jan '25 Feb '25 Mar '25 Apr '25 …" at bounding box center [631, 188] width 356 height 256
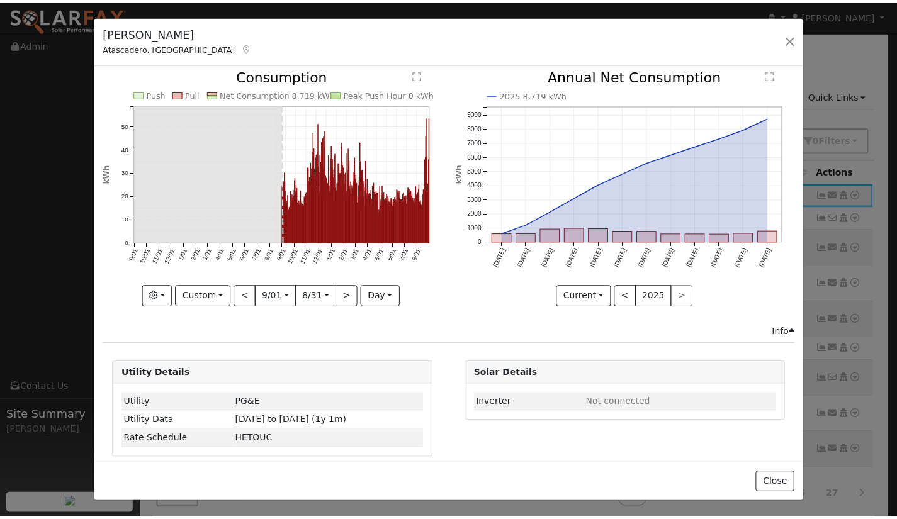
scroll to position [0, 0]
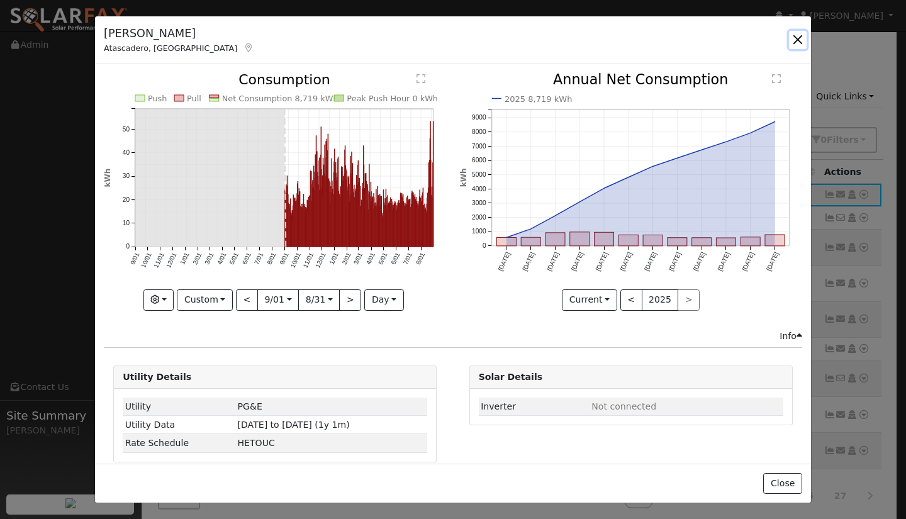
click at [797, 33] on button "button" at bounding box center [798, 40] width 18 height 18
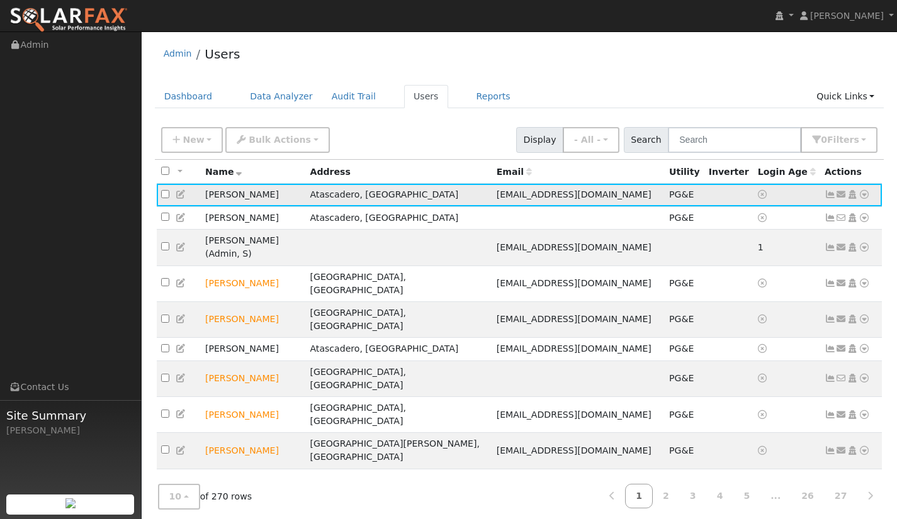
click at [868, 194] on icon at bounding box center [863, 194] width 11 height 9
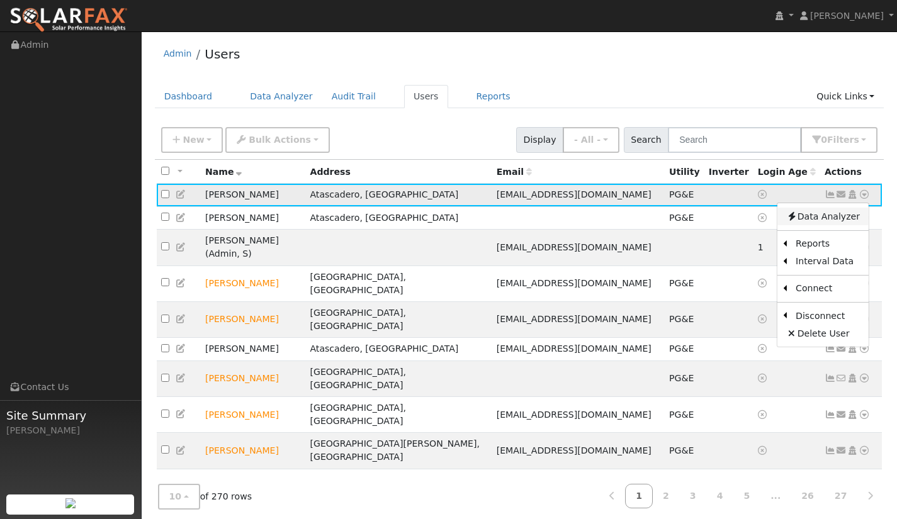
click at [844, 222] on link "Data Analyzer" at bounding box center [822, 217] width 91 height 18
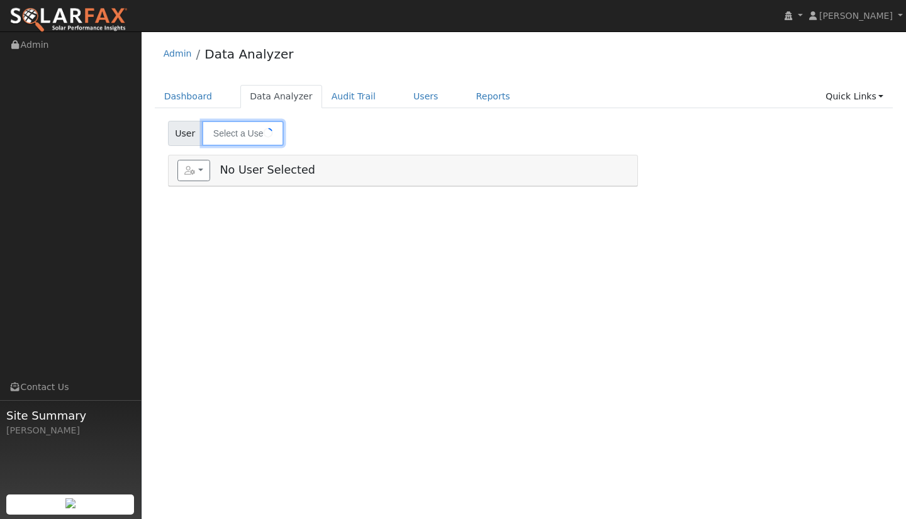
type input "[PERSON_NAME]"
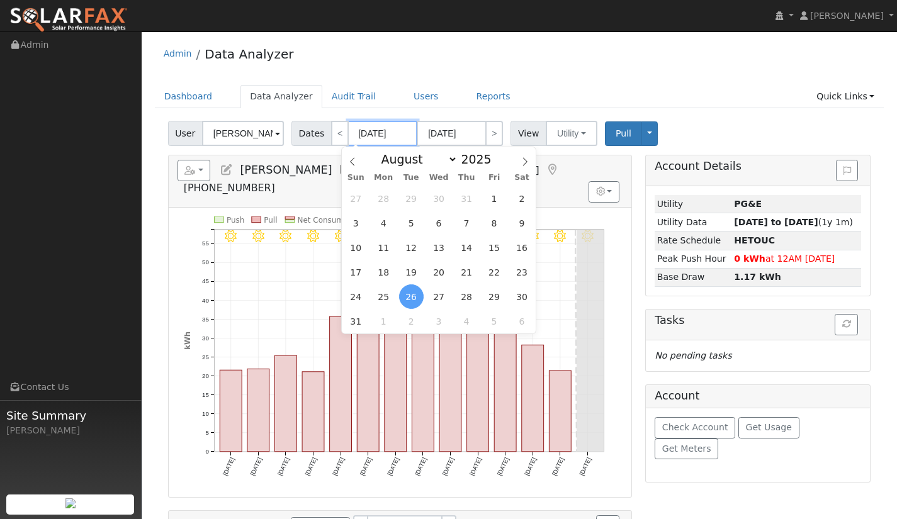
click at [356, 135] on input "[DATE]" at bounding box center [382, 133] width 69 height 25
click at [494, 164] on span at bounding box center [498, 162] width 9 height 7
click at [494, 165] on span at bounding box center [498, 162] width 9 height 7
type input "2023"
click at [412, 196] on span "1" at bounding box center [411, 198] width 25 height 25
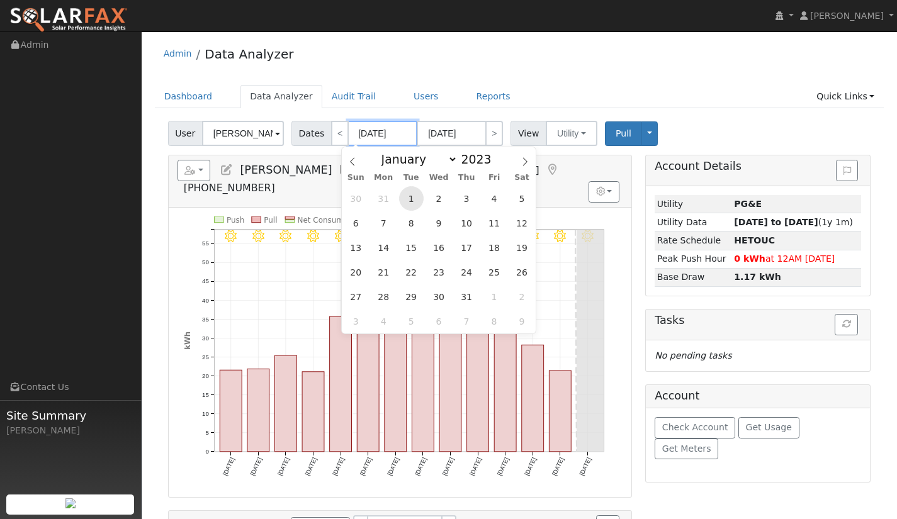
type input "[DATE]"
type input "2023"
select select "7"
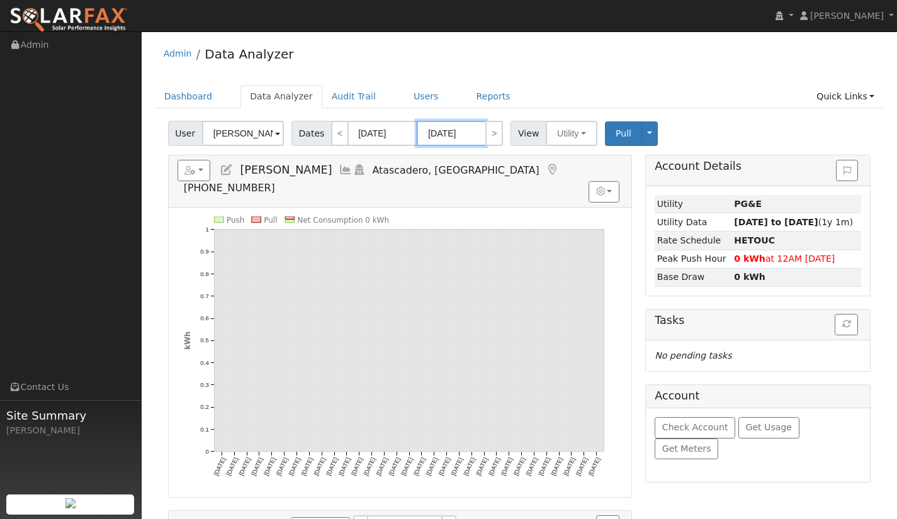
click at [458, 134] on input "[DATE]" at bounding box center [451, 133] width 69 height 25
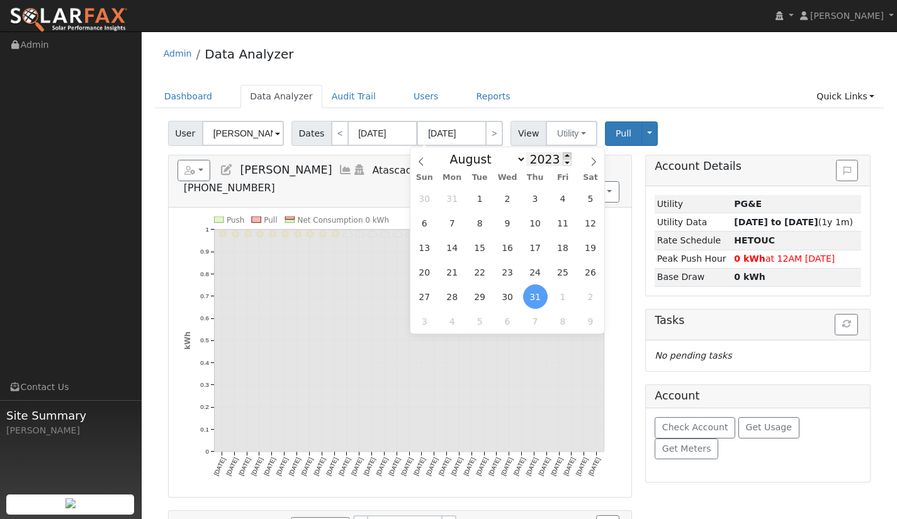
click at [563, 157] on span at bounding box center [567, 155] width 9 height 7
type input "2025"
click at [539, 201] on span "31" at bounding box center [535, 198] width 25 height 25
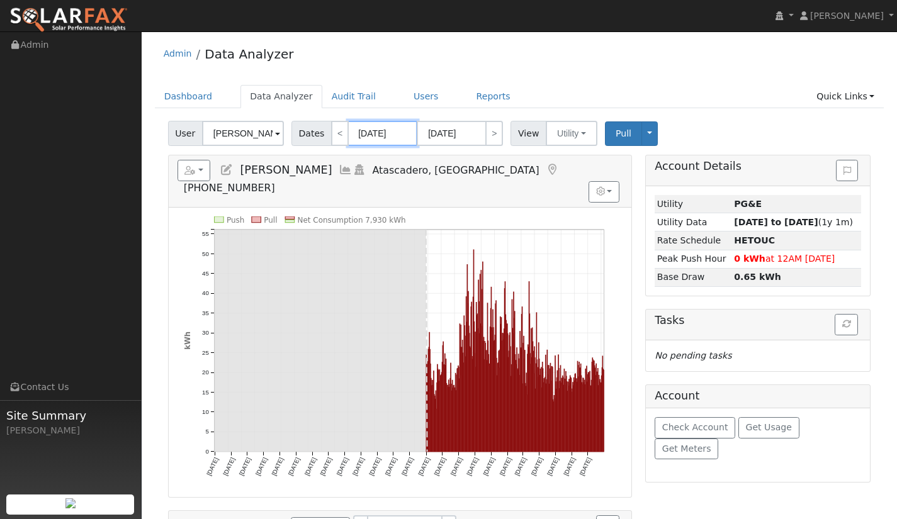
click at [385, 136] on input "[DATE]" at bounding box center [382, 133] width 69 height 25
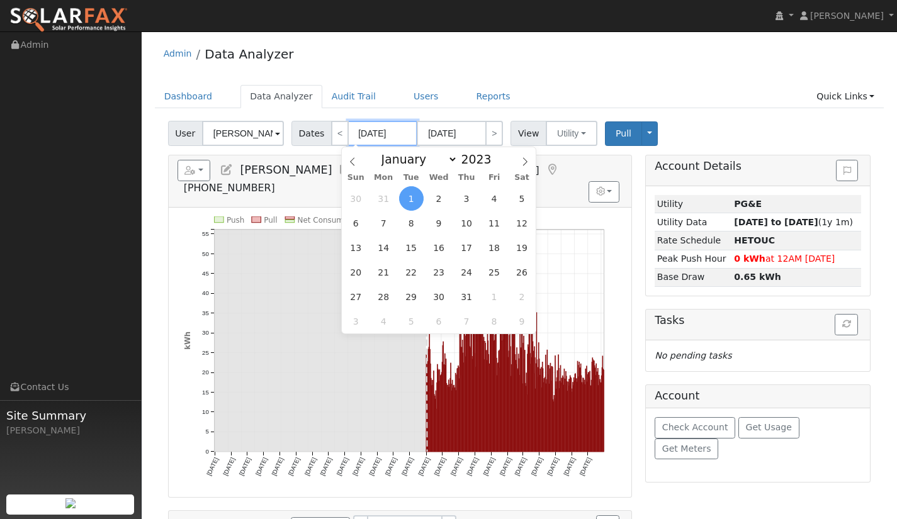
click at [356, 134] on input "[DATE]" at bounding box center [382, 133] width 69 height 25
type input "[DATE]"
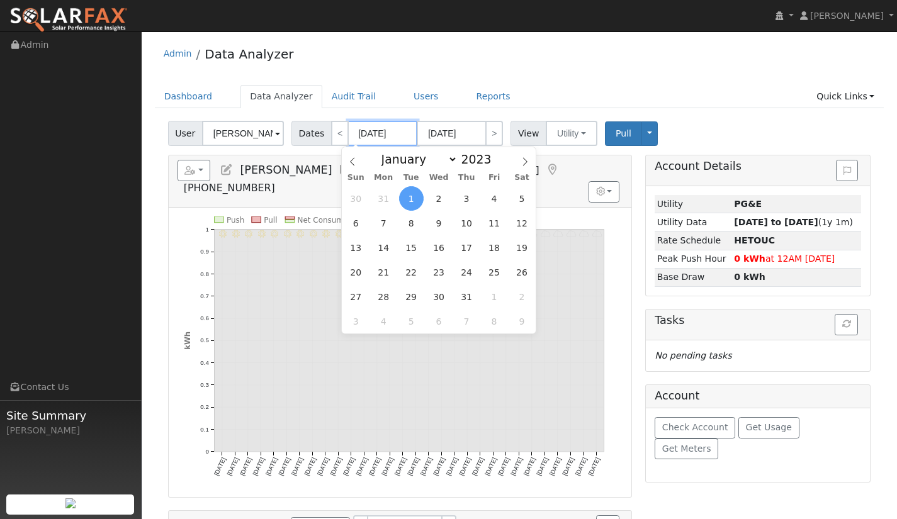
type input "[DATE]"
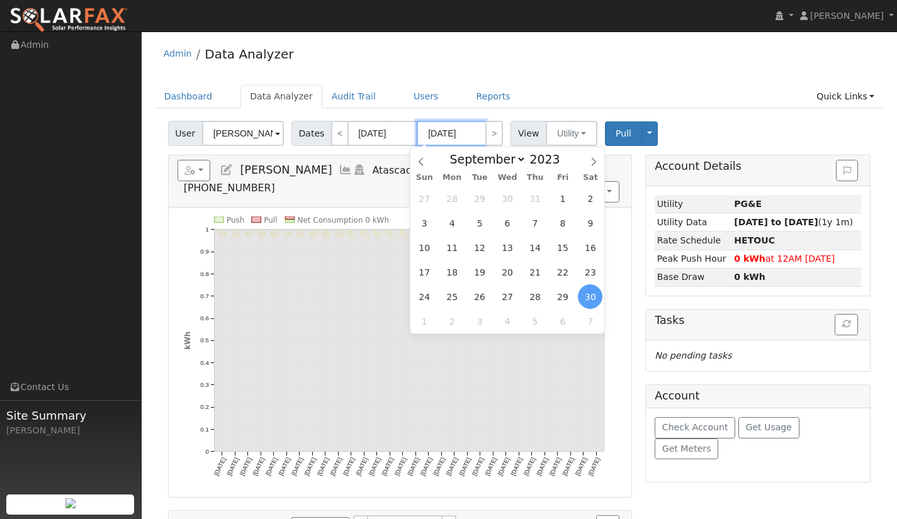
click at [426, 133] on input "[DATE]" at bounding box center [451, 133] width 69 height 25
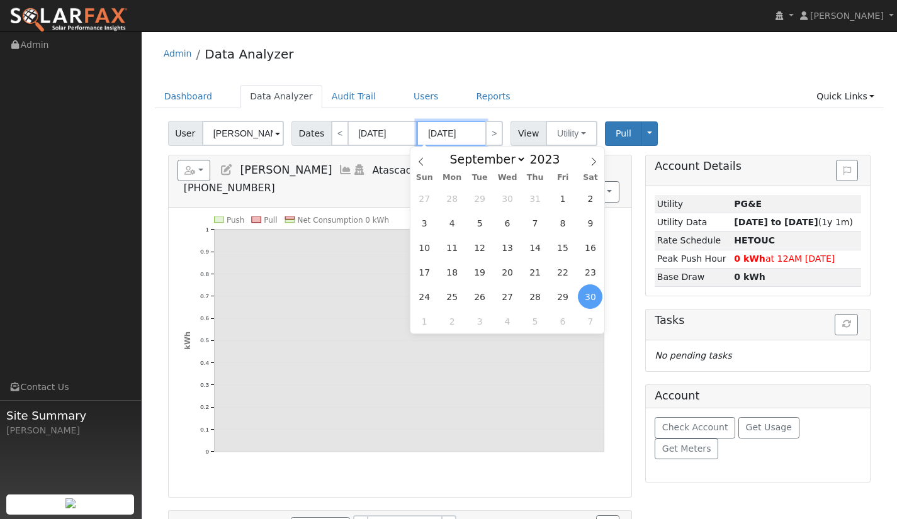
click at [463, 133] on input "[DATE]" at bounding box center [451, 133] width 69 height 25
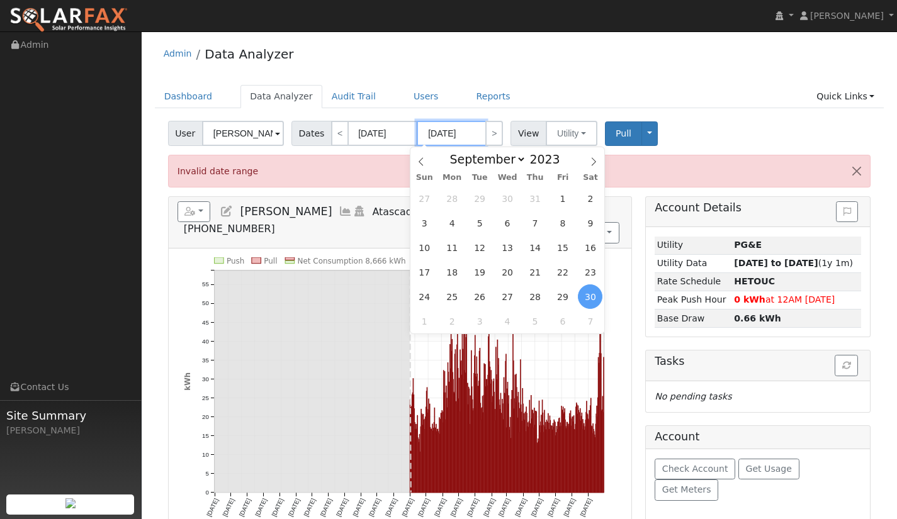
type input "[DATE]"
click at [715, 115] on div "Dashboard Data Analyzer Audit Trail Users Reports Quick Links Quick Add Quick C…" at bounding box center [519, 103] width 729 height 36
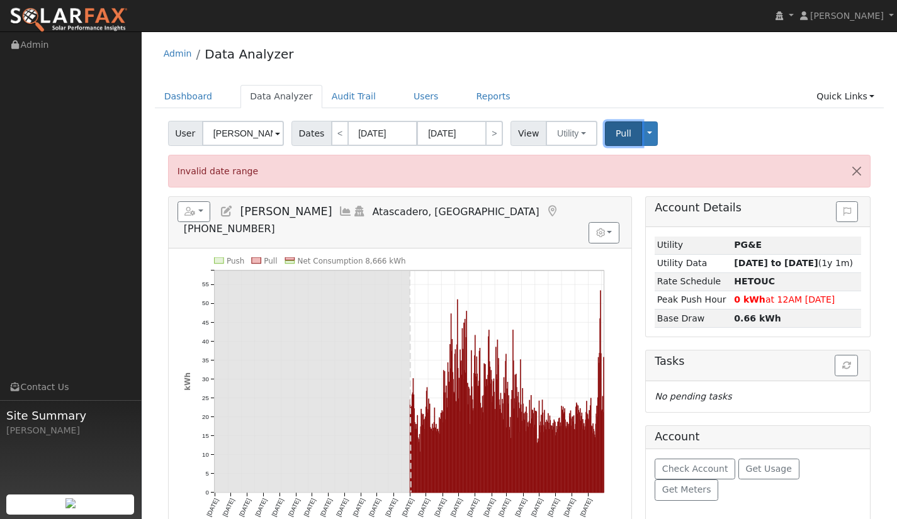
click at [617, 135] on span "Pull" at bounding box center [623, 133] width 16 height 10
click at [643, 135] on button "Toggle Dropdown" at bounding box center [649, 133] width 16 height 25
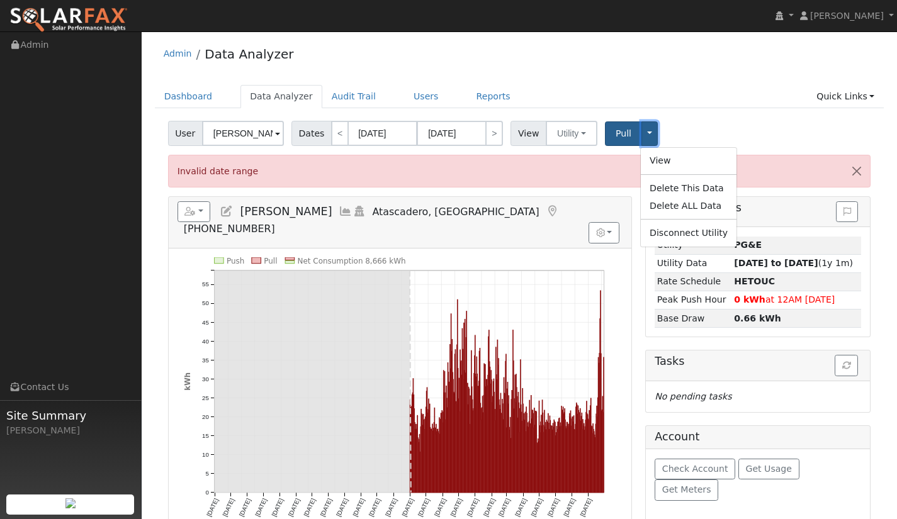
click at [643, 135] on button "Toggle Dropdown" at bounding box center [649, 133] width 16 height 25
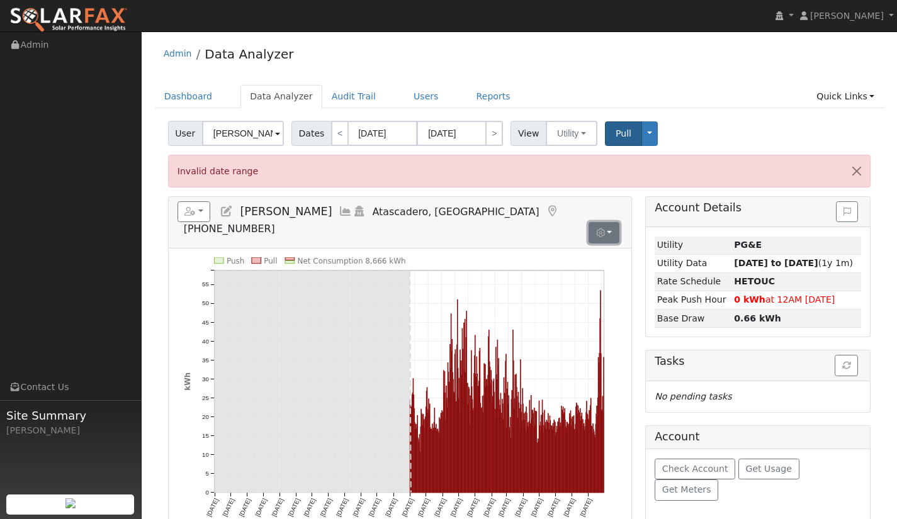
click at [597, 228] on icon "button" at bounding box center [600, 232] width 9 height 9
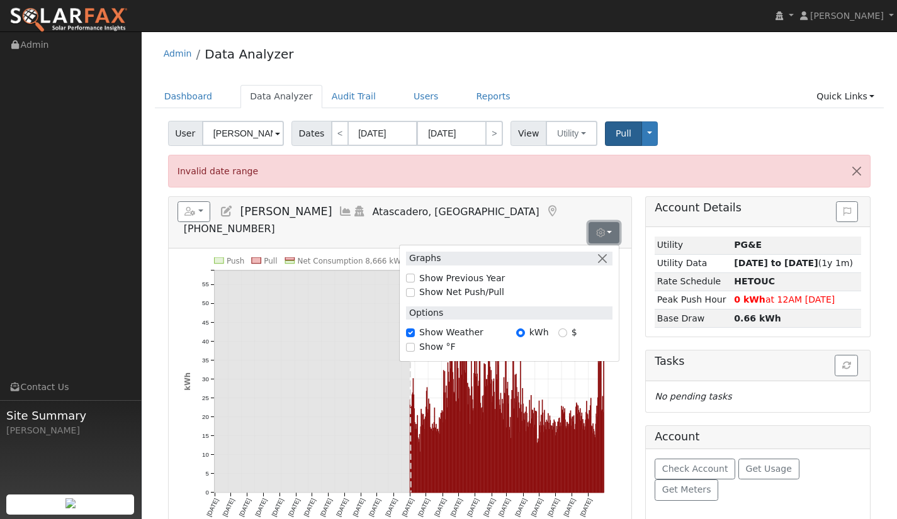
click at [598, 228] on icon "button" at bounding box center [600, 232] width 9 height 9
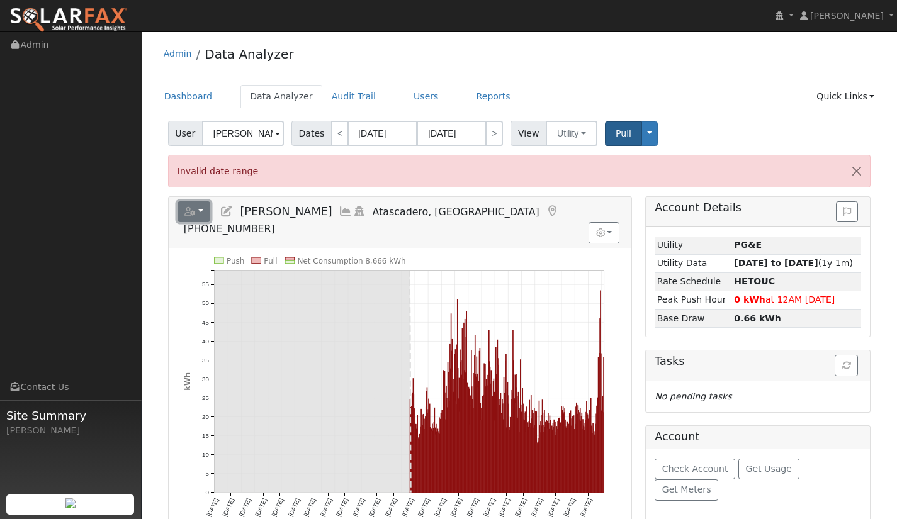
click at [191, 211] on icon "button" at bounding box center [189, 211] width 11 height 9
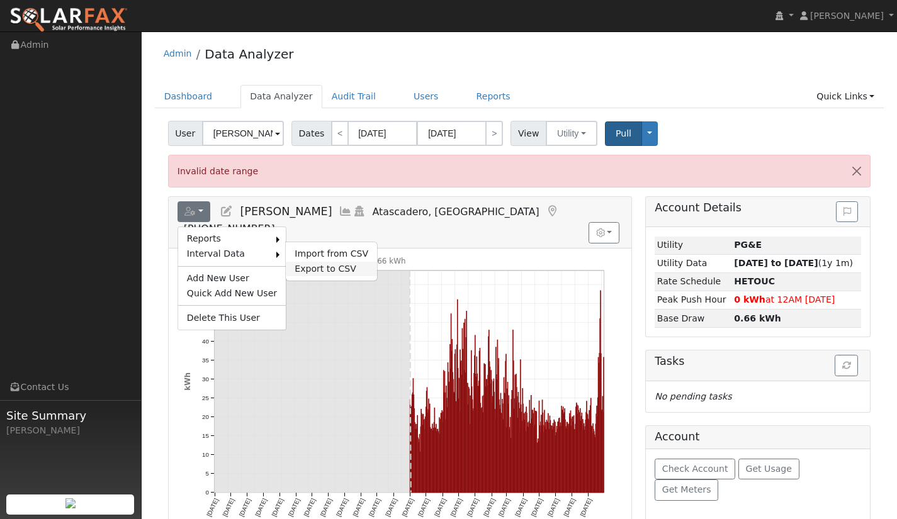
click at [294, 264] on link "Export to CSV" at bounding box center [331, 269] width 91 height 15
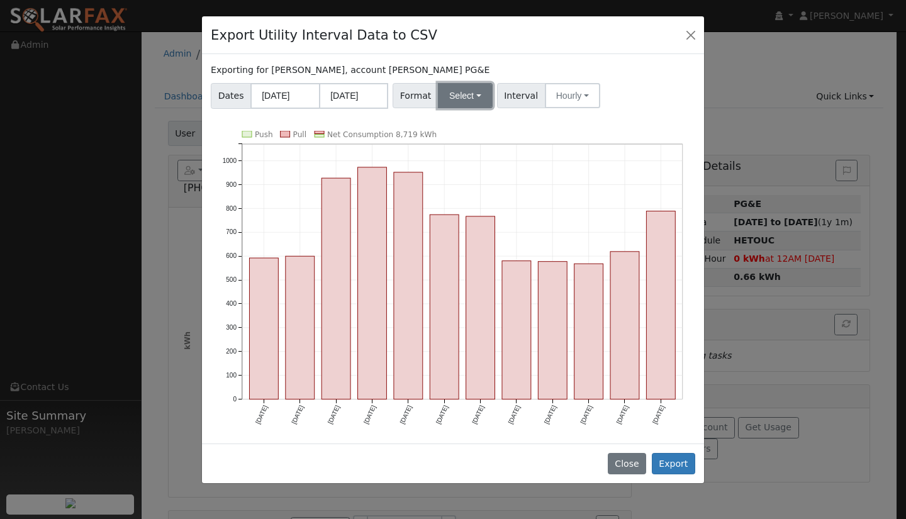
click at [469, 99] on button "Select" at bounding box center [465, 95] width 55 height 25
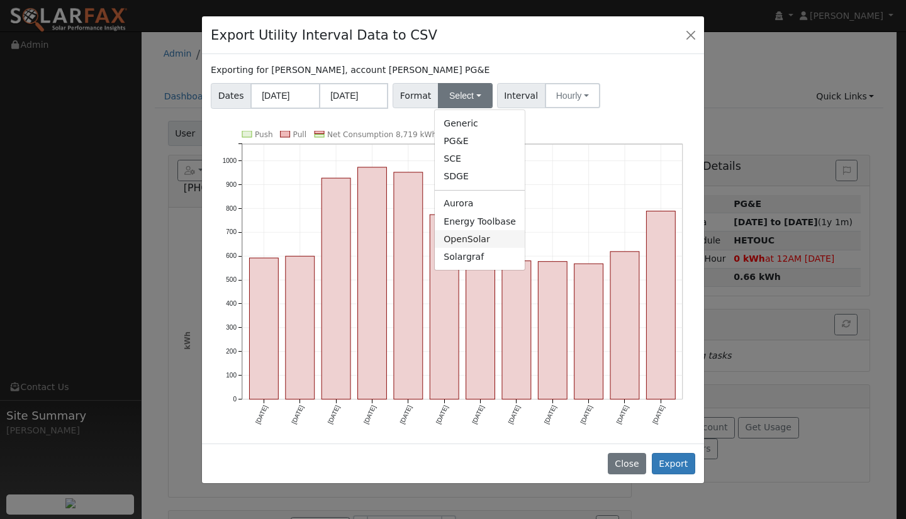
click at [475, 244] on link "OpenSolar" at bounding box center [480, 239] width 90 height 18
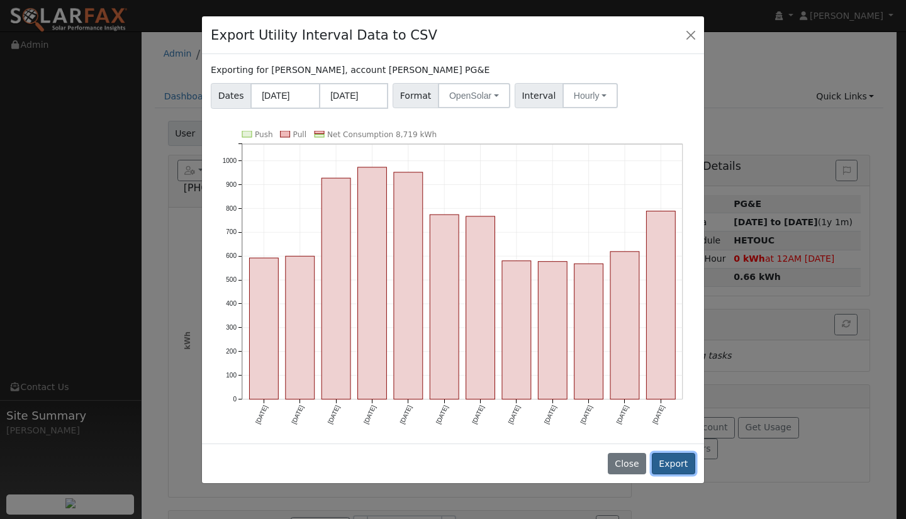
click at [678, 464] on button "Export" at bounding box center [673, 463] width 43 height 21
